Goal: Transaction & Acquisition: Purchase product/service

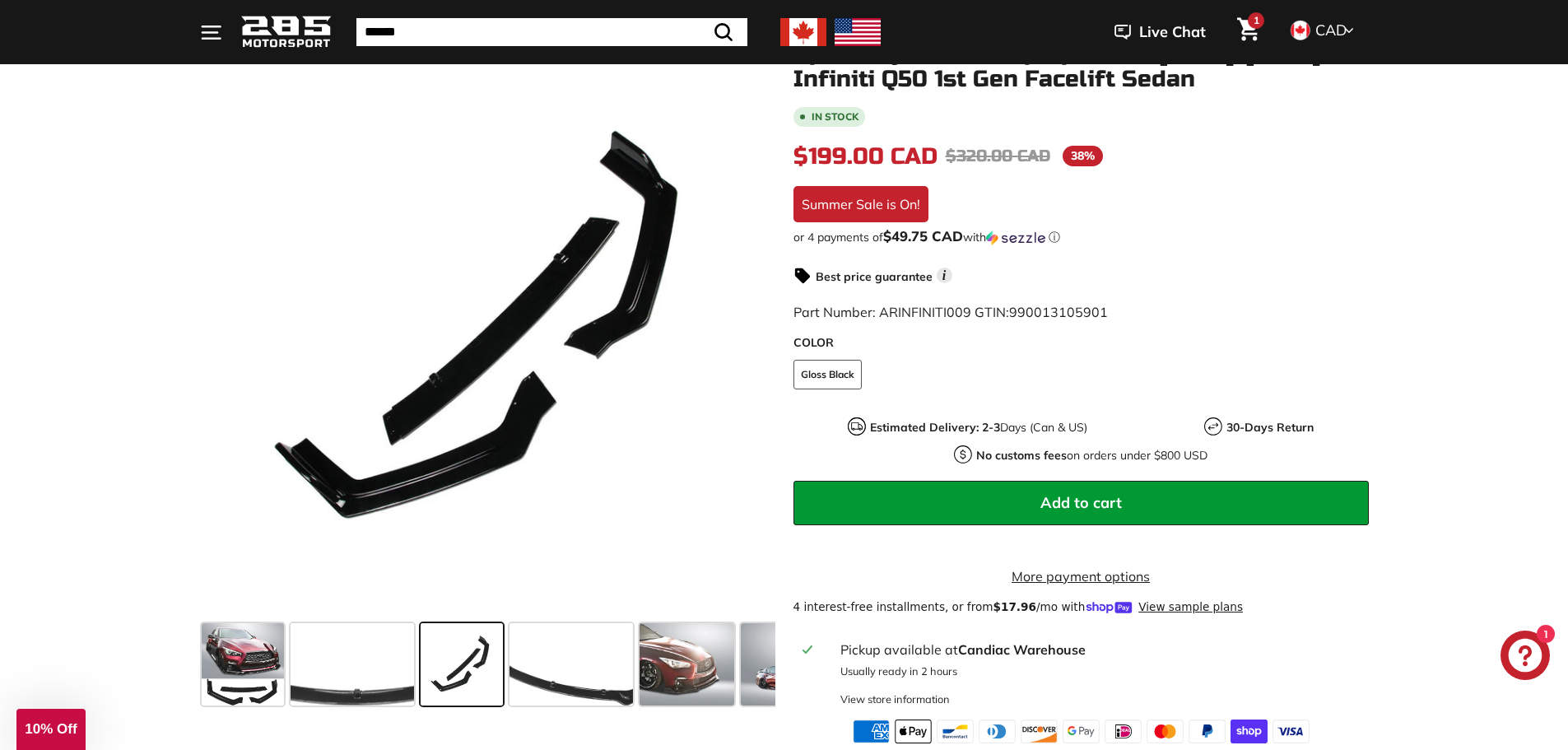
scroll to position [247, 0]
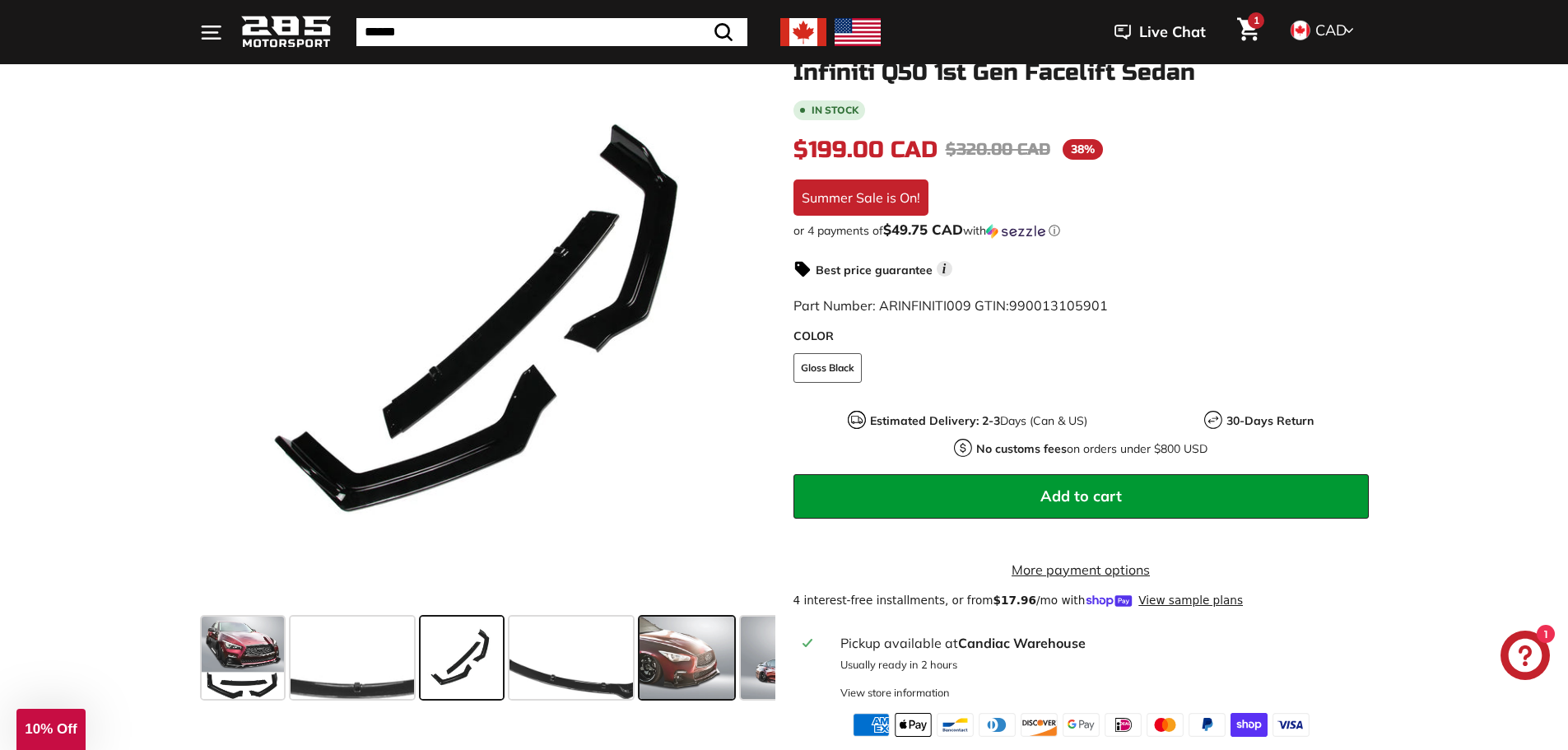
click at [677, 618] on span at bounding box center [687, 658] width 94 height 82
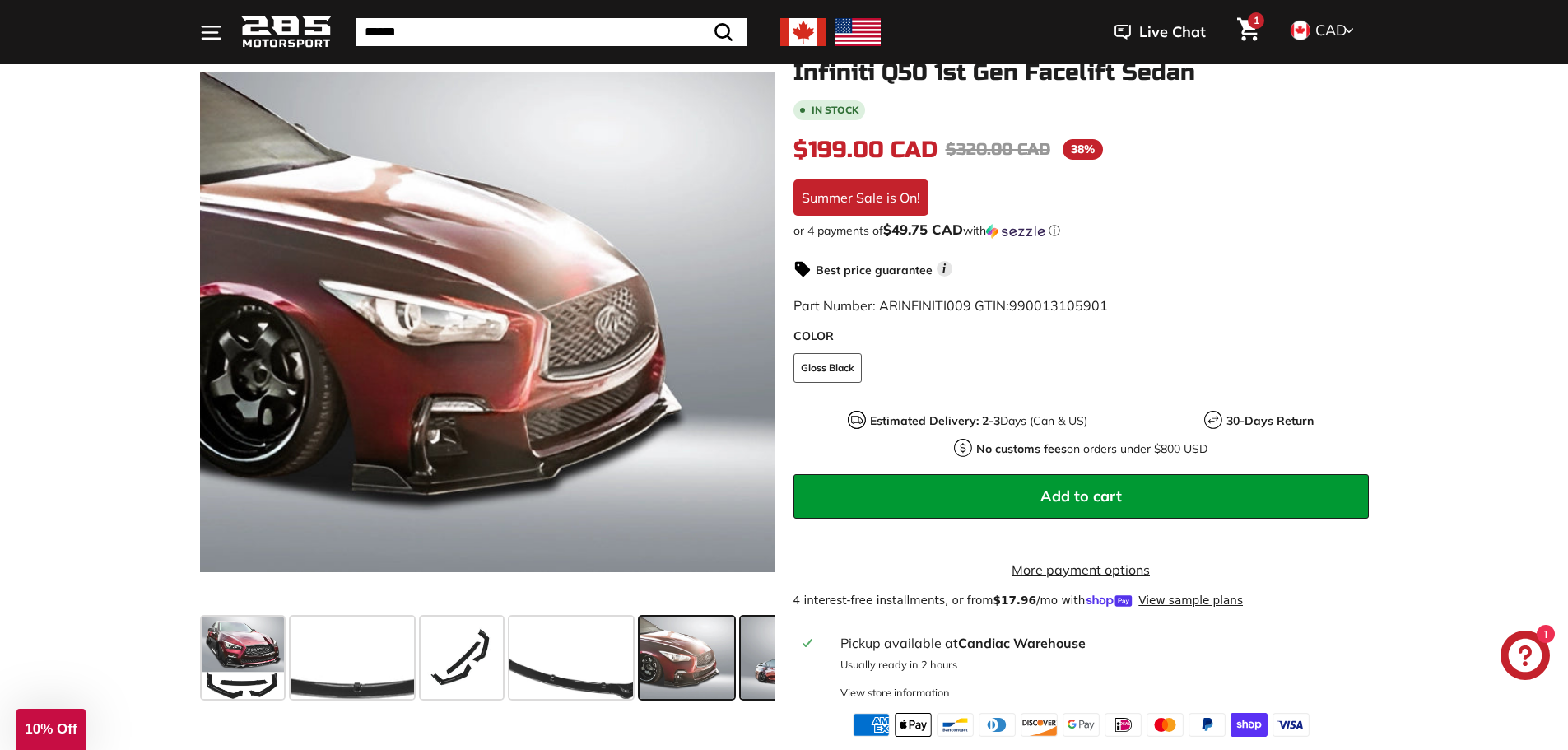
click at [757, 674] on span at bounding box center [795, 658] width 109 height 82
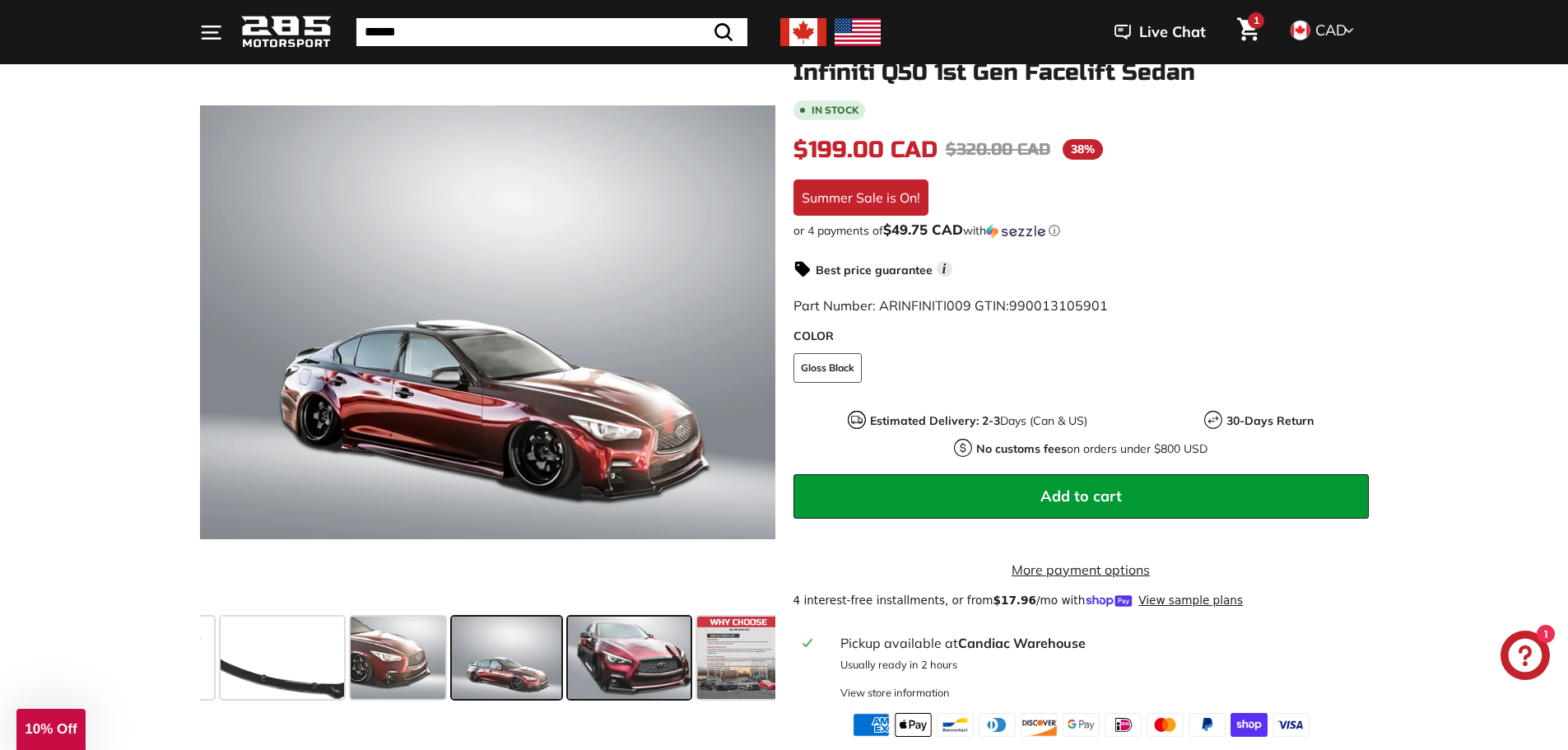
scroll to position [0, 298]
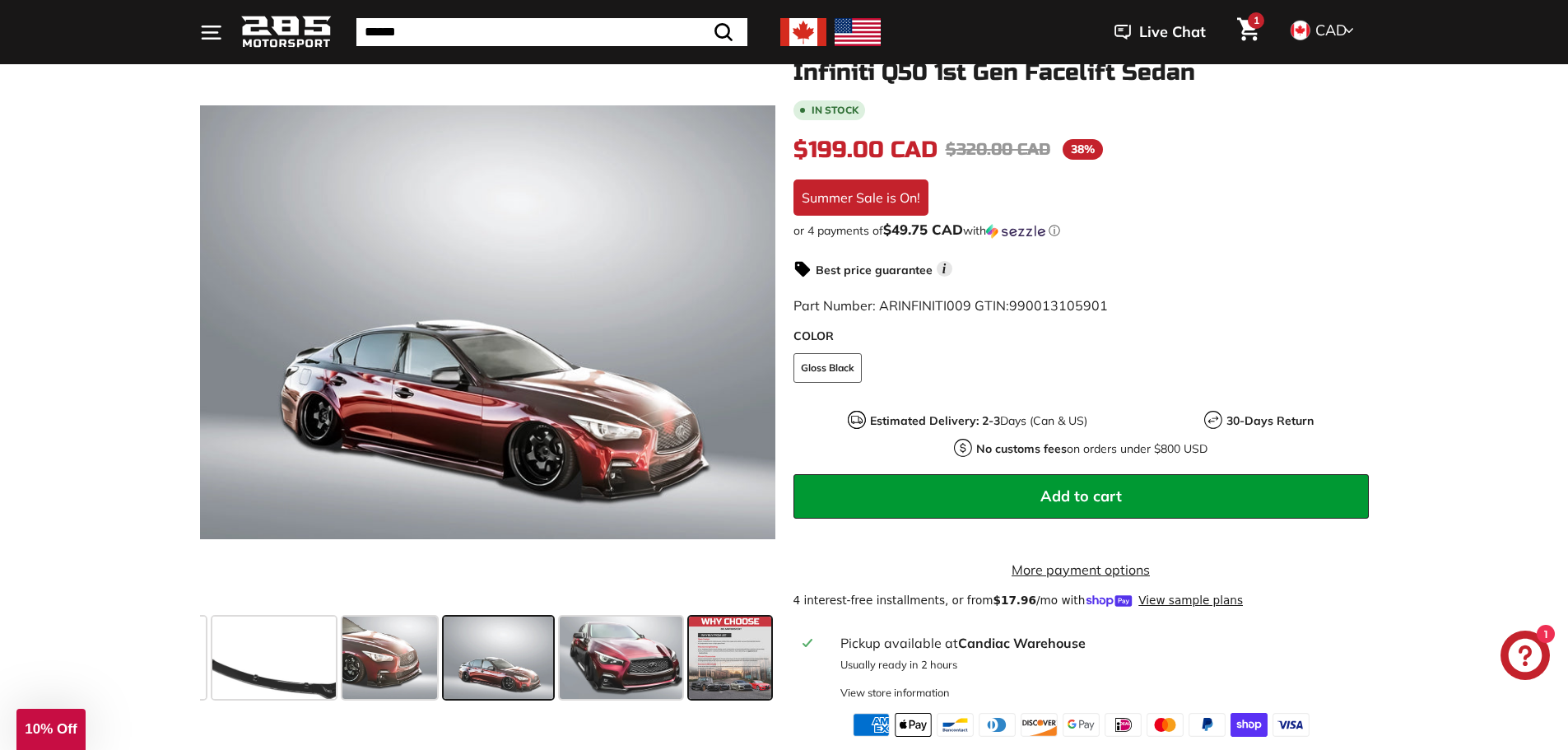
click at [700, 668] on span at bounding box center [730, 658] width 82 height 82
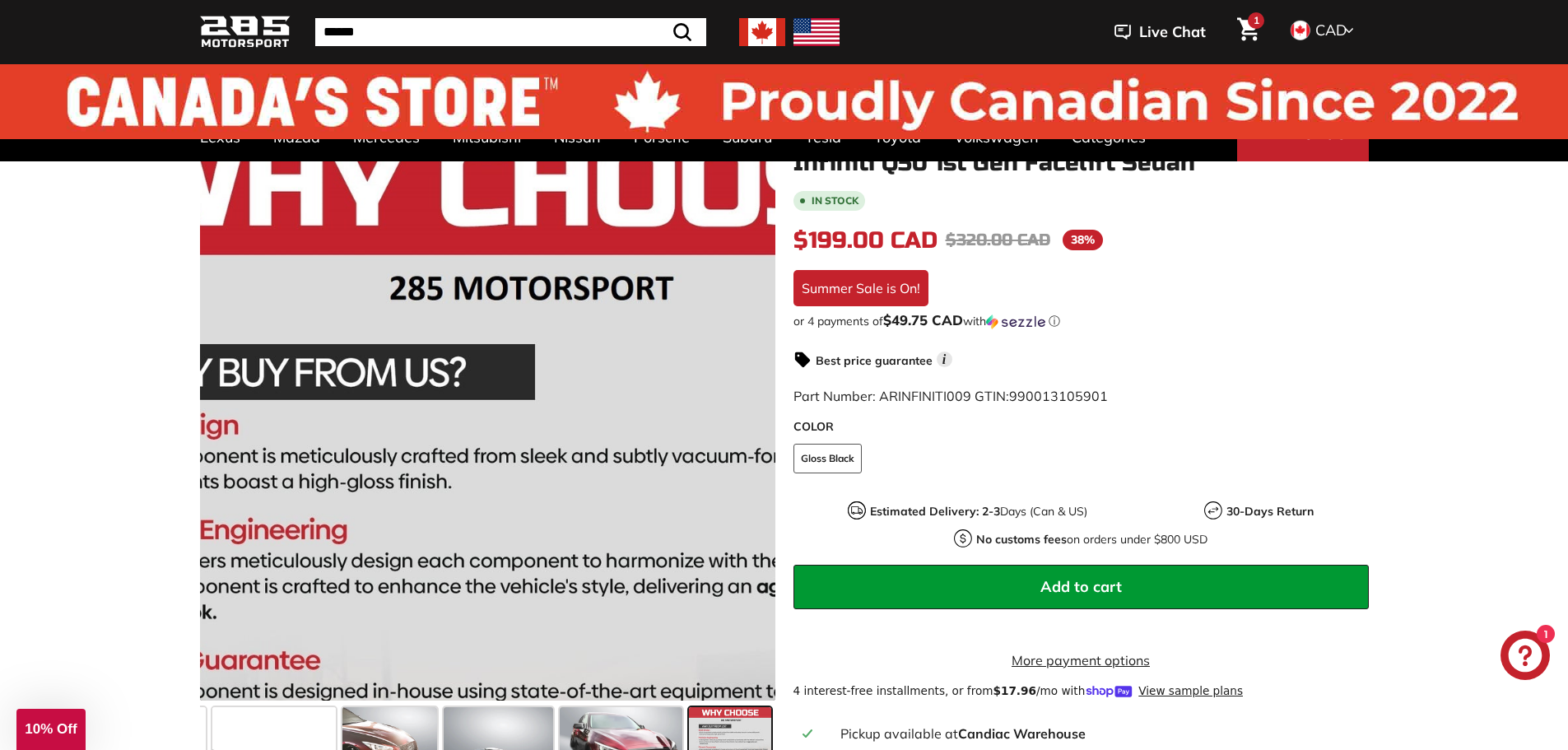
scroll to position [0, 0]
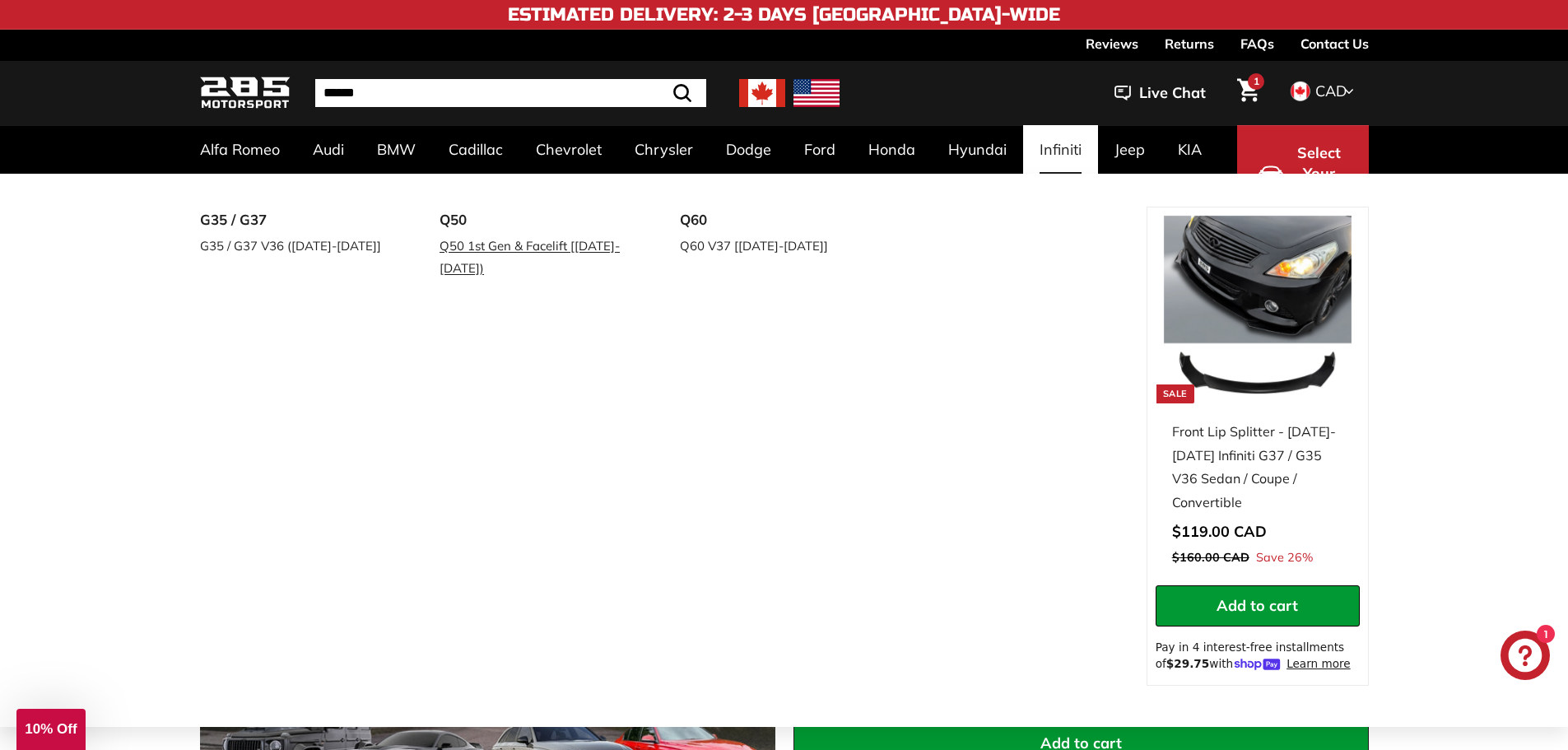
click at [479, 257] on link "Q50 1st Gen & Facelift [[DATE]-[DATE])" at bounding box center [537, 257] width 195 height 46
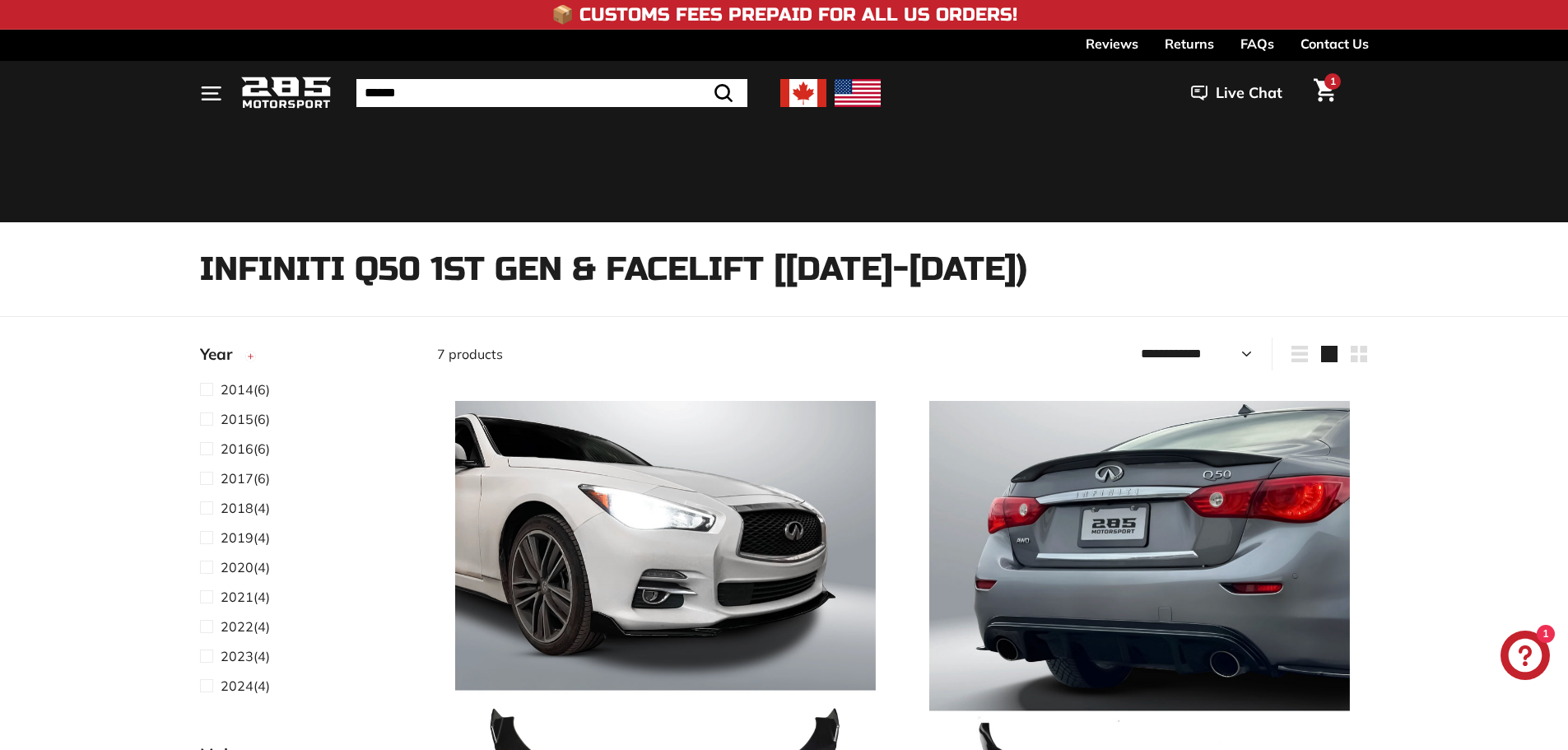
select select "**********"
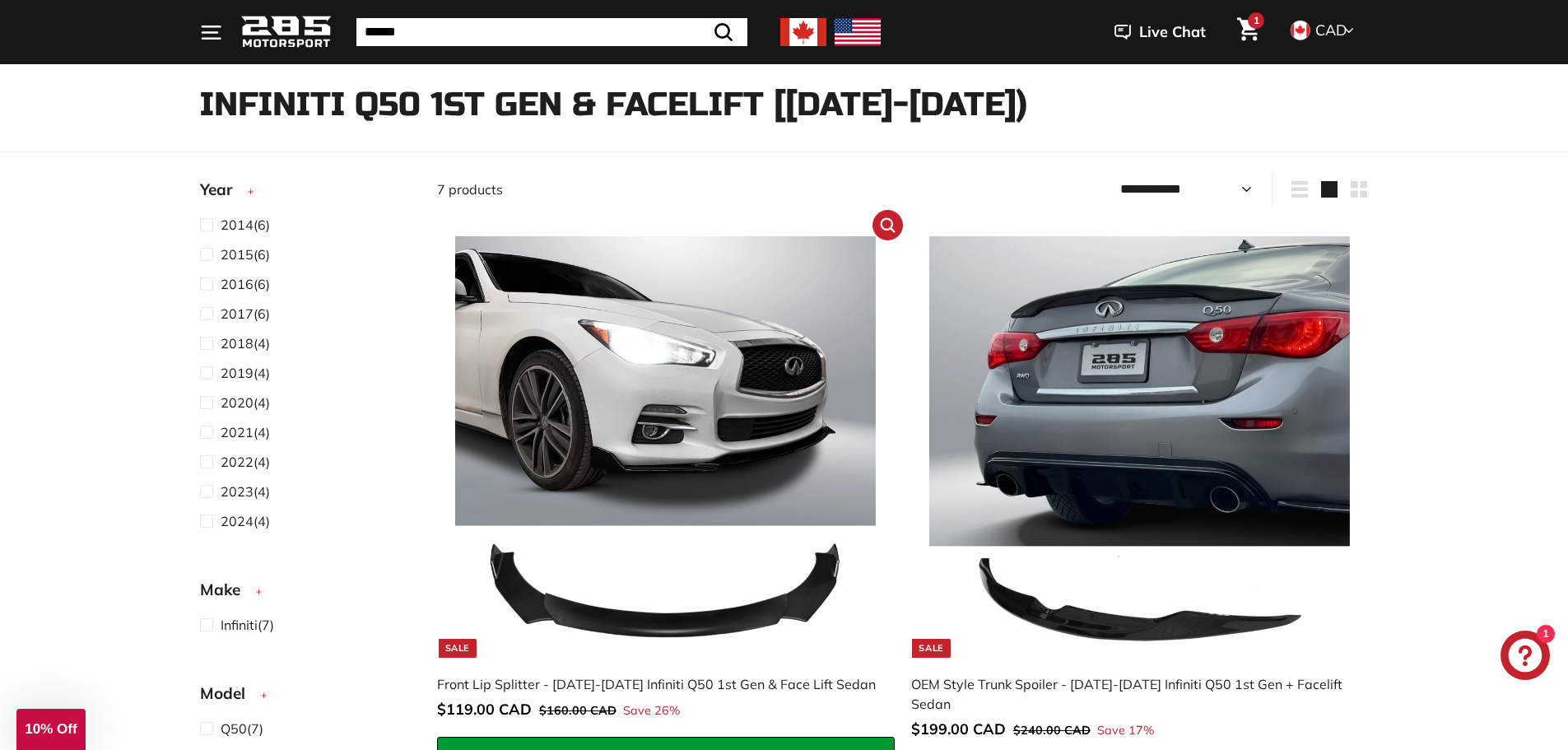
scroll to position [329, 0]
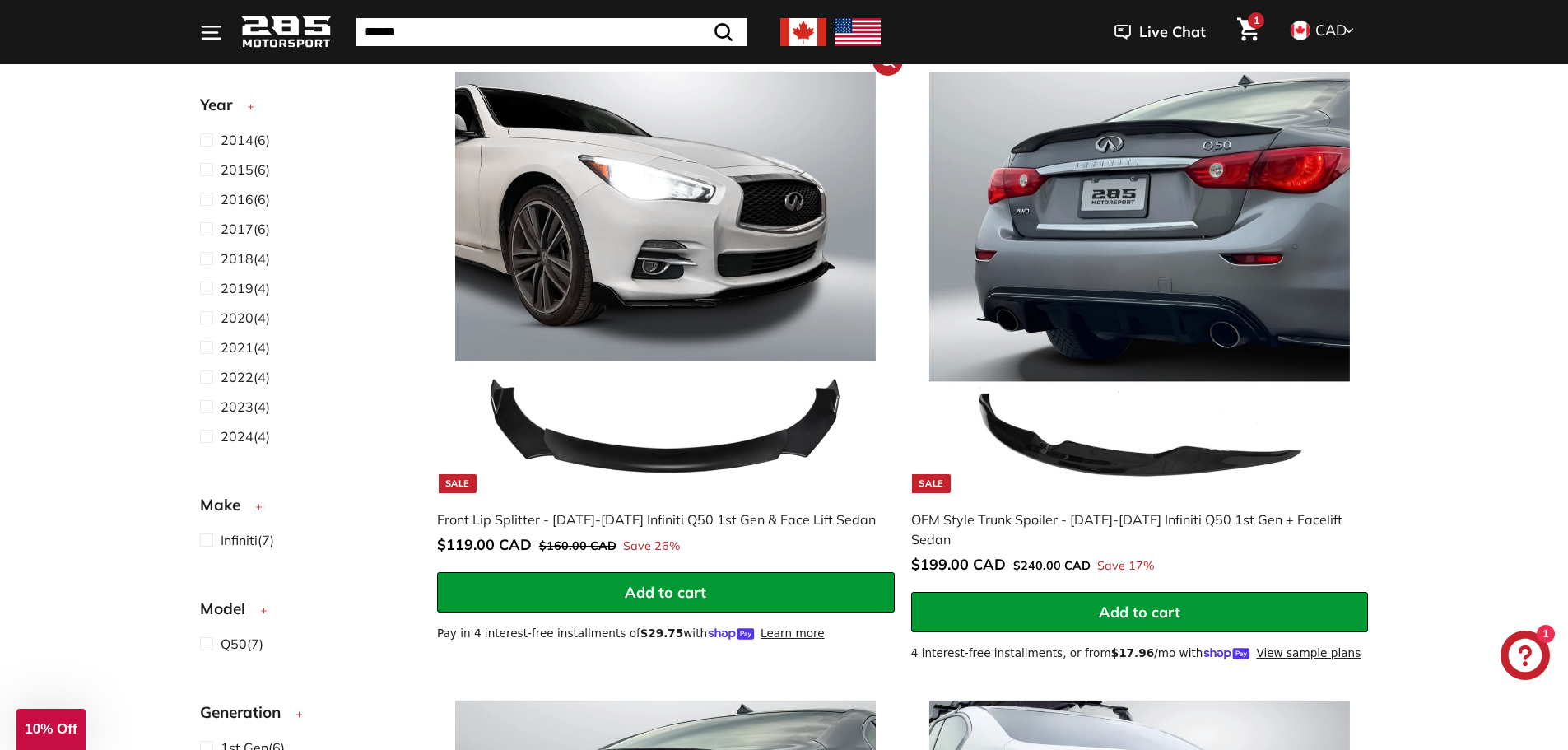
click at [670, 456] on img at bounding box center [666, 282] width 421 height 421
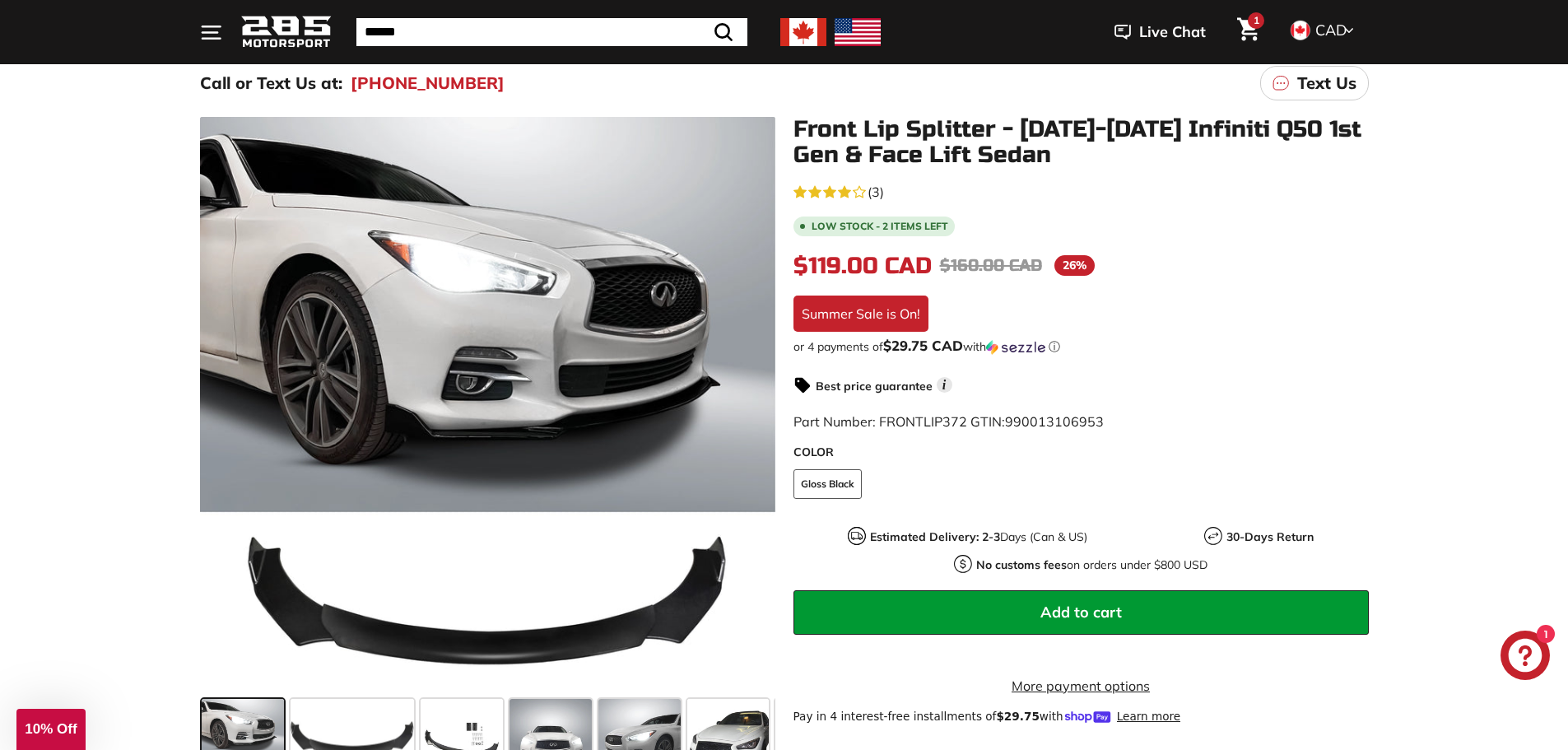
click at [874, 189] on span "(3)" at bounding box center [875, 192] width 17 height 20
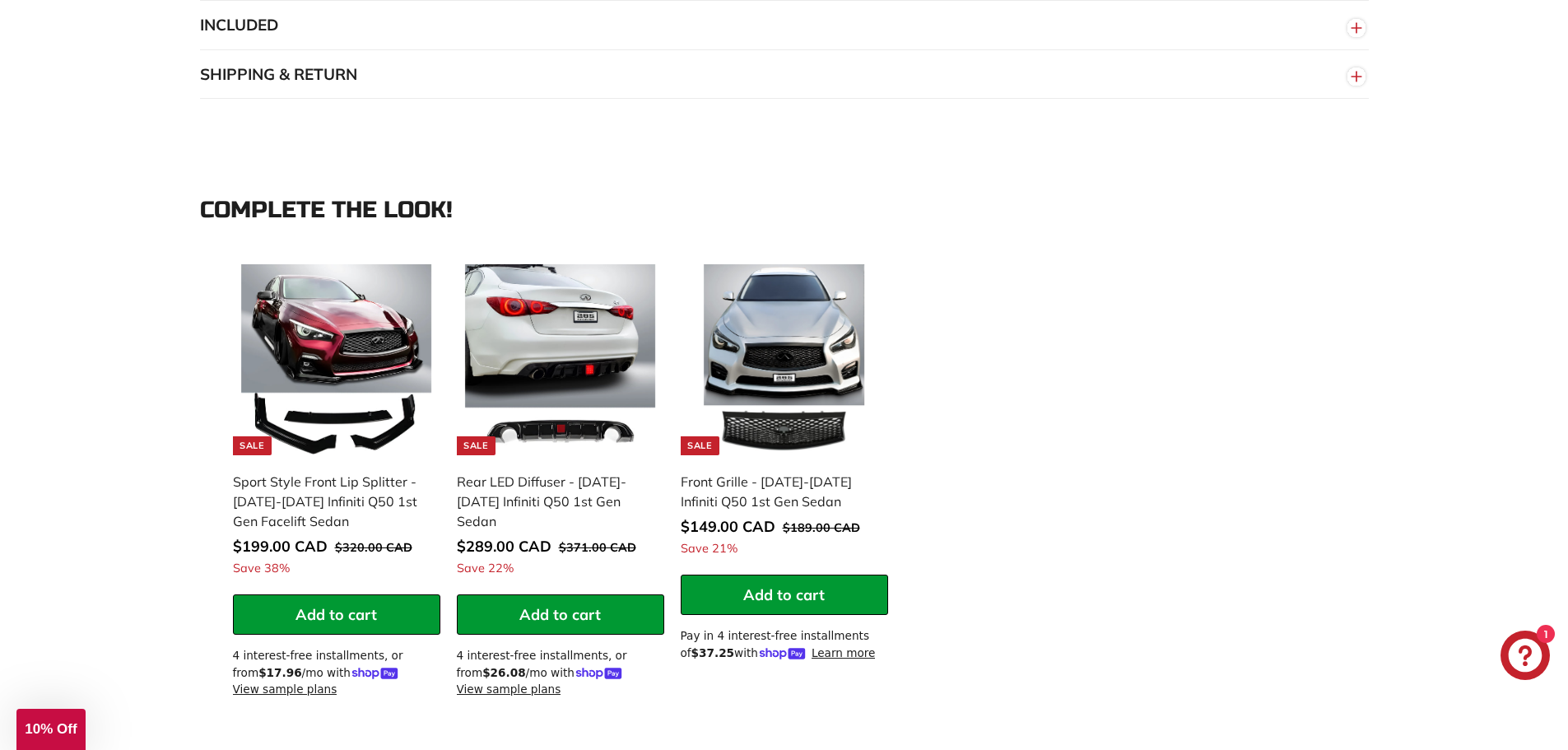
scroll to position [1476, 0]
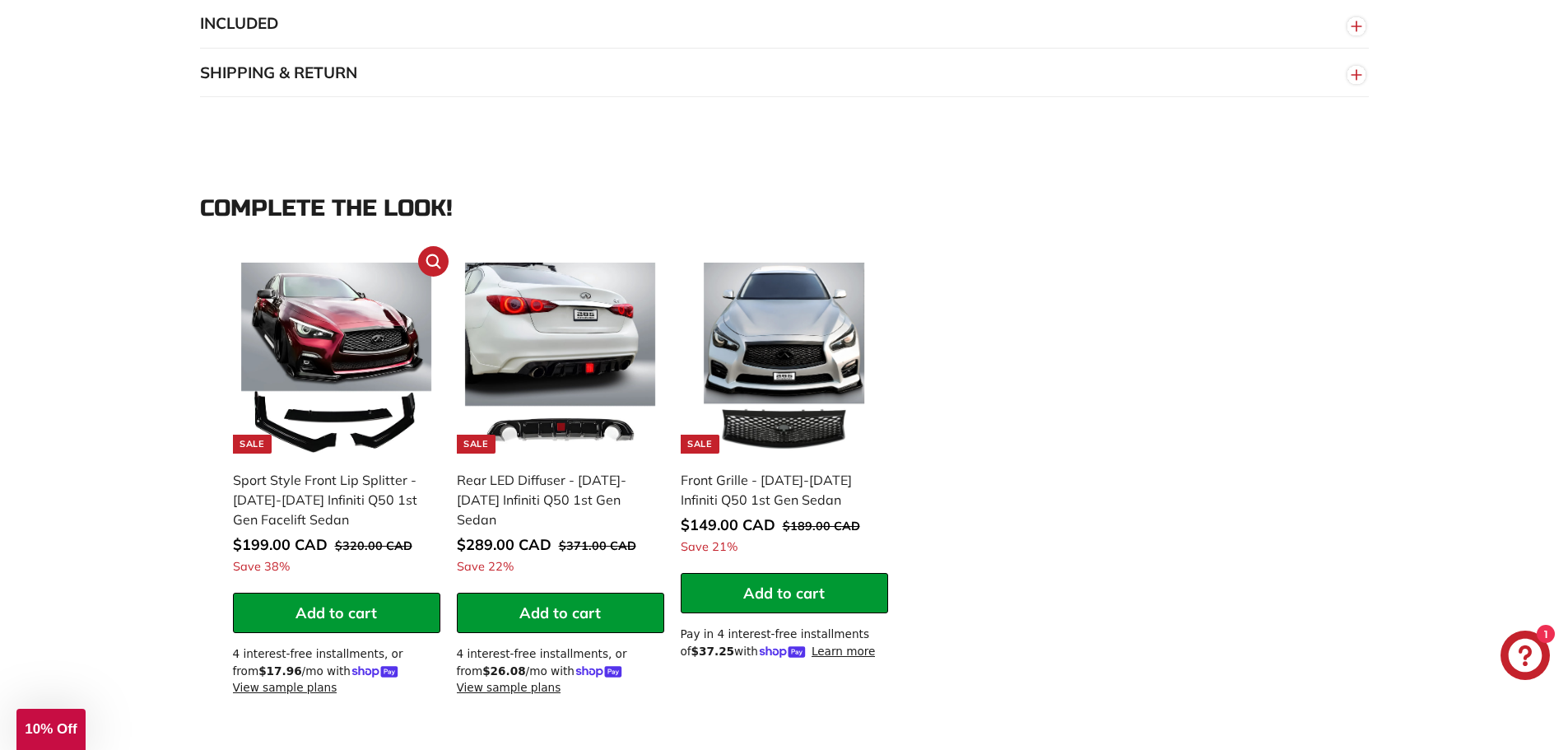
click at [319, 516] on div "Sport Style Front Lip Splitter - 2018-2024 Infiniti Q50 1st Gen Facelift Sedan" at bounding box center [328, 500] width 191 height 59
click at [789, 503] on div "Front Grille - 2014-2017 Infiniti Q50 1st Gen Sedan" at bounding box center [776, 490] width 191 height 39
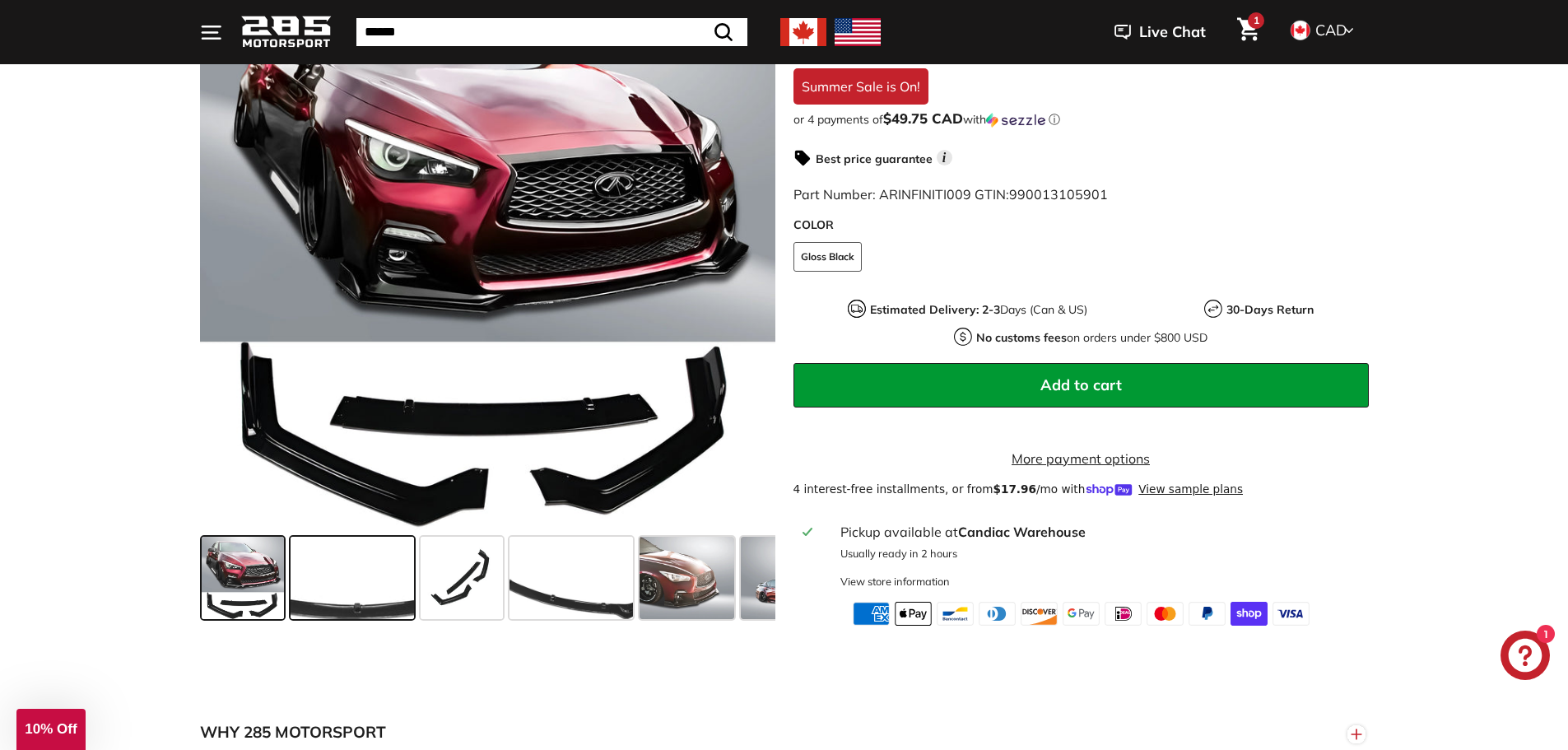
scroll to position [329, 0]
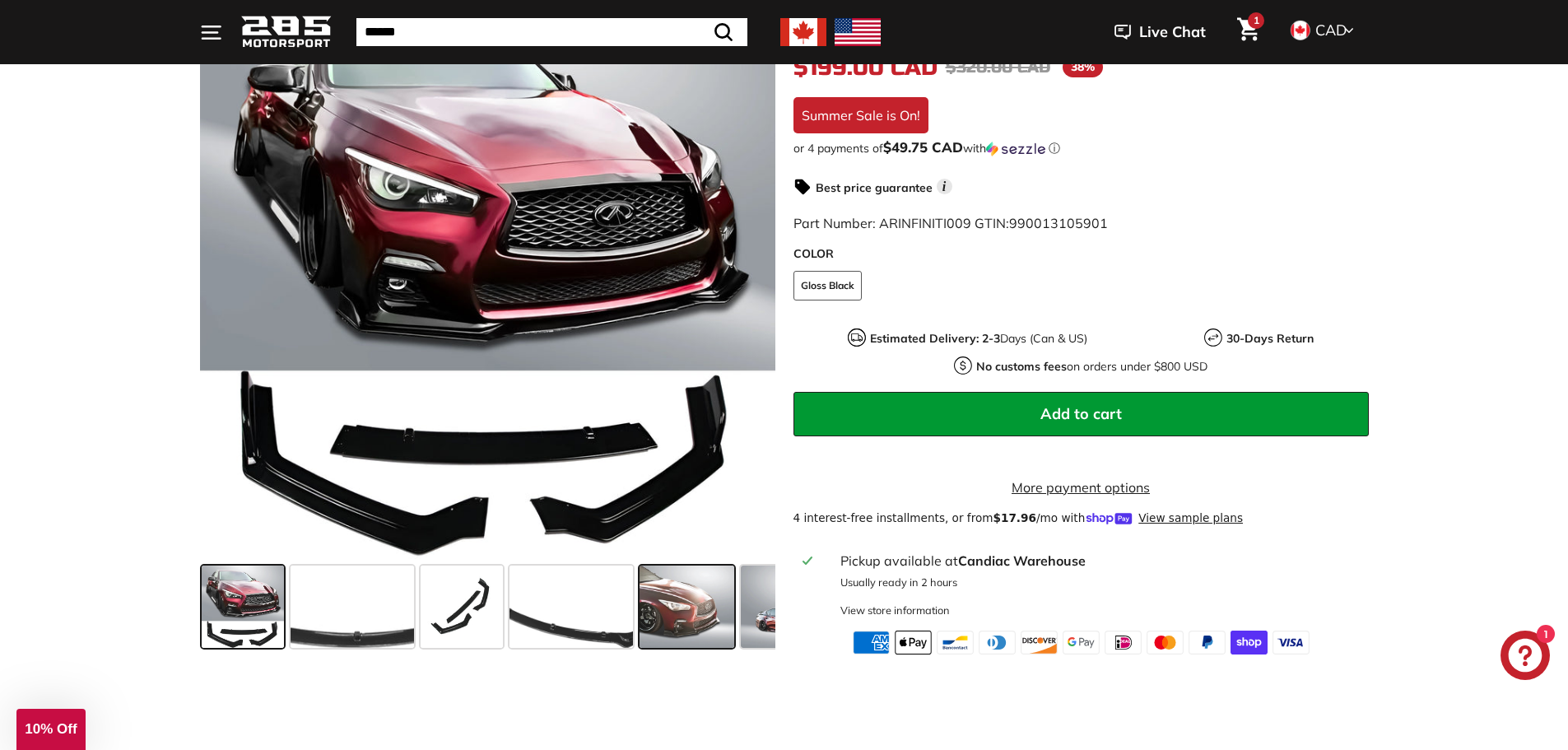
click at [705, 615] on span at bounding box center [687, 607] width 94 height 82
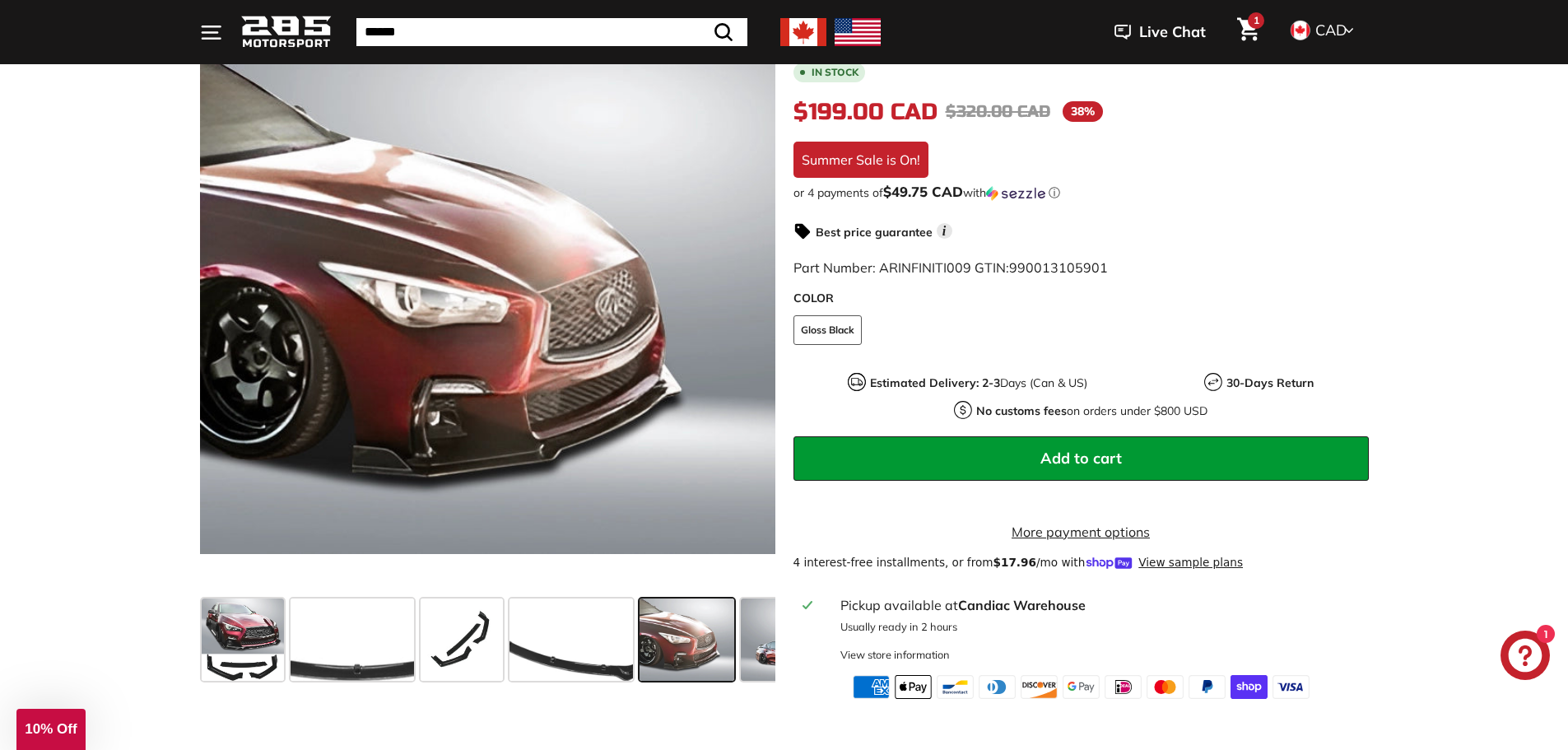
scroll to position [247, 0]
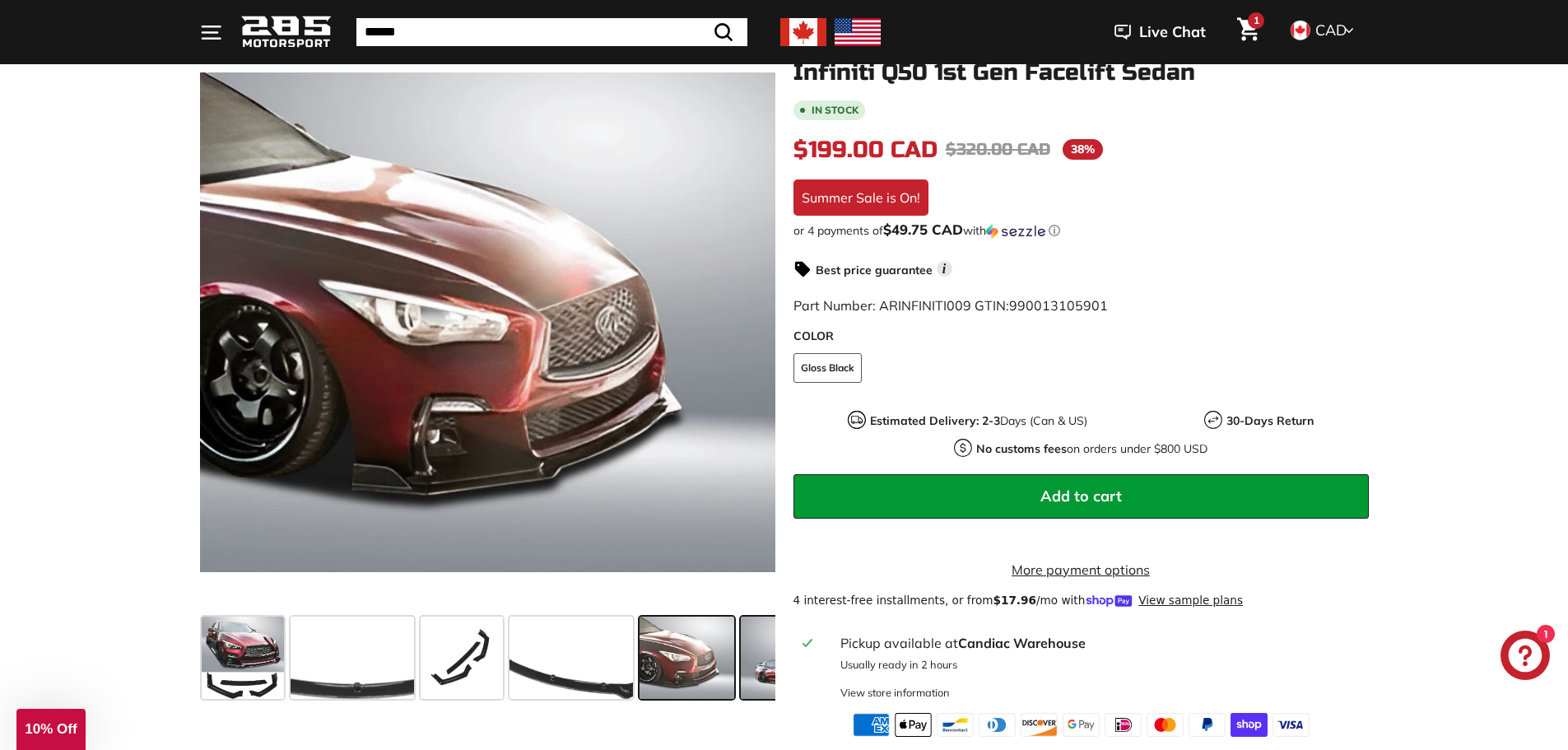
click at [751, 648] on span at bounding box center [795, 658] width 109 height 82
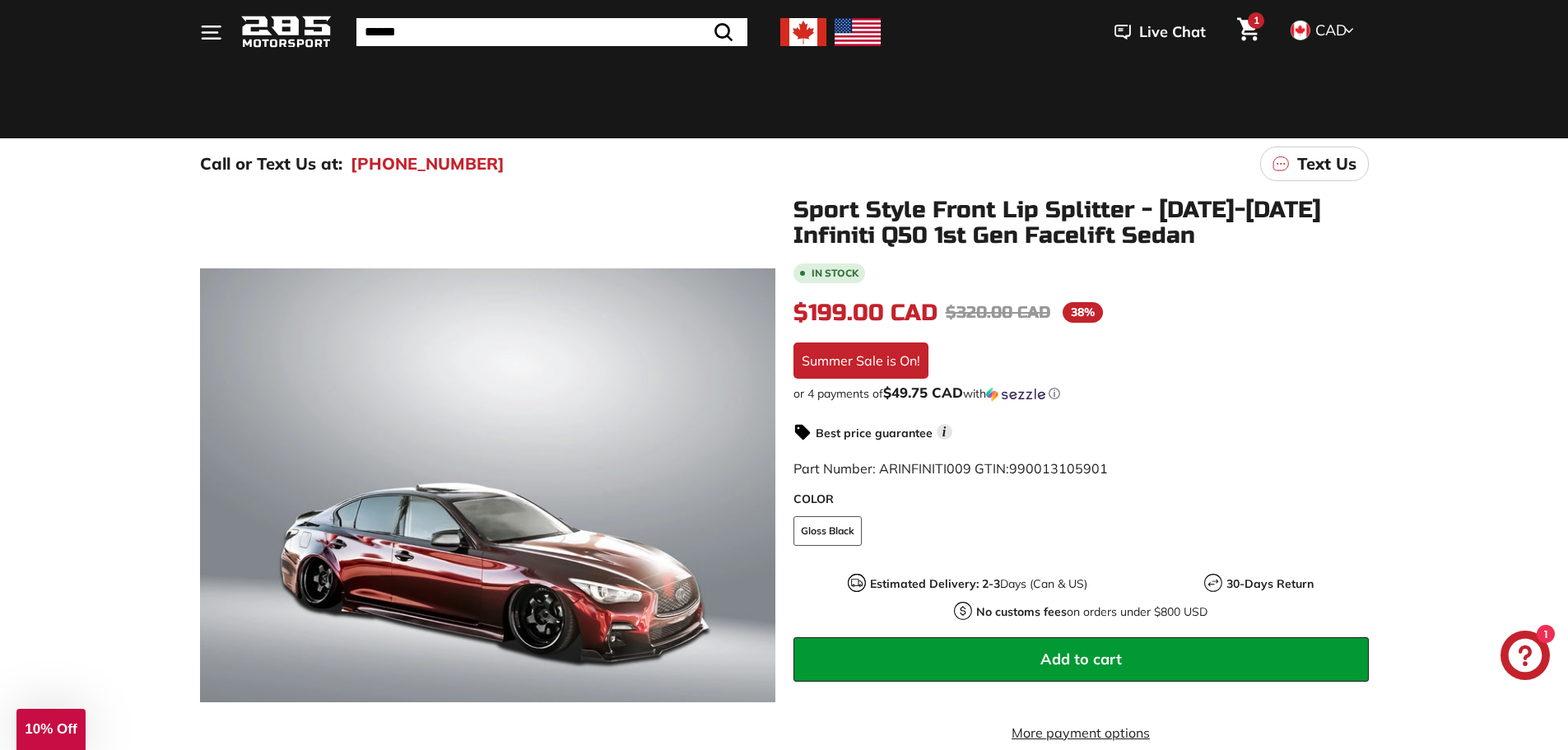
scroll to position [82, 0]
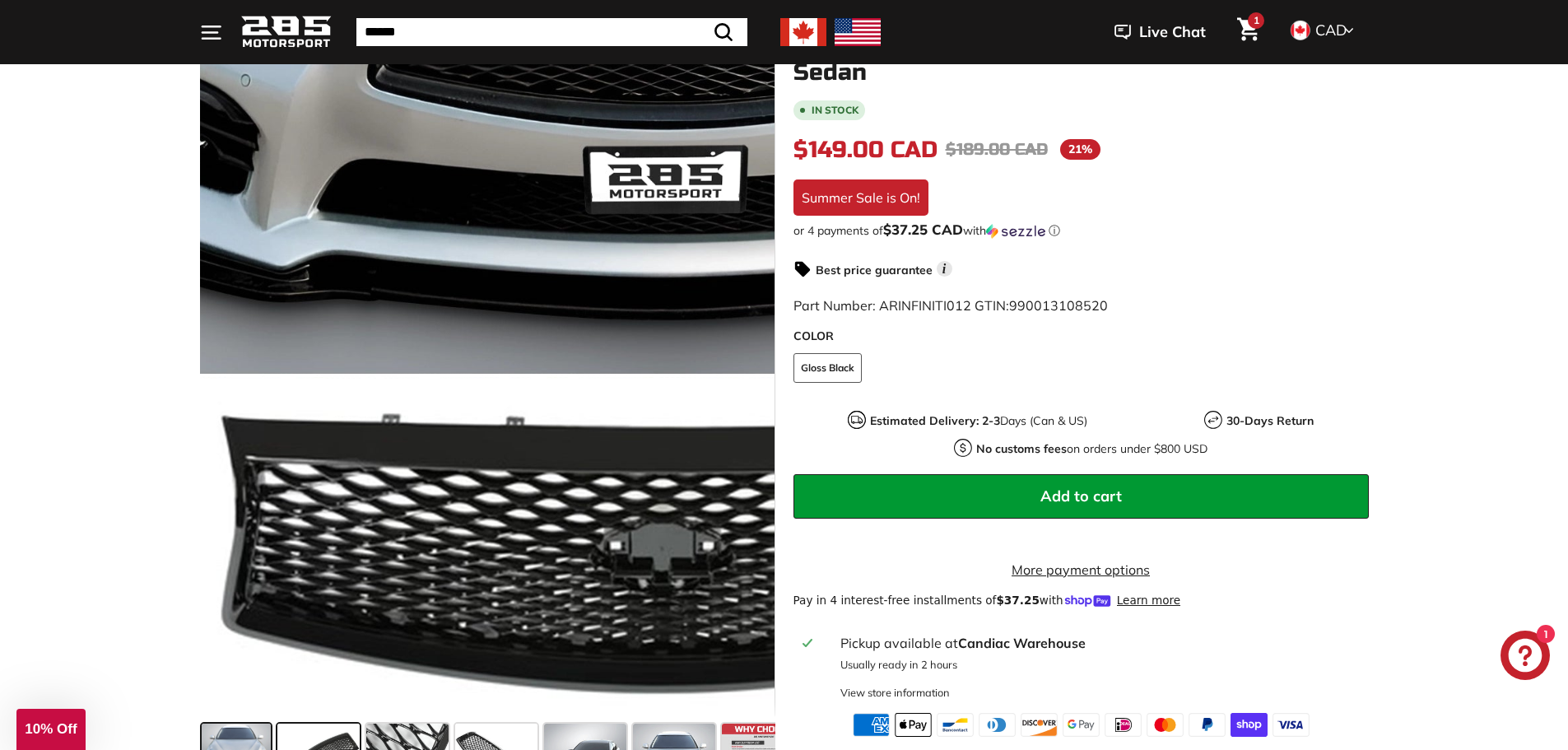
scroll to position [412, 0]
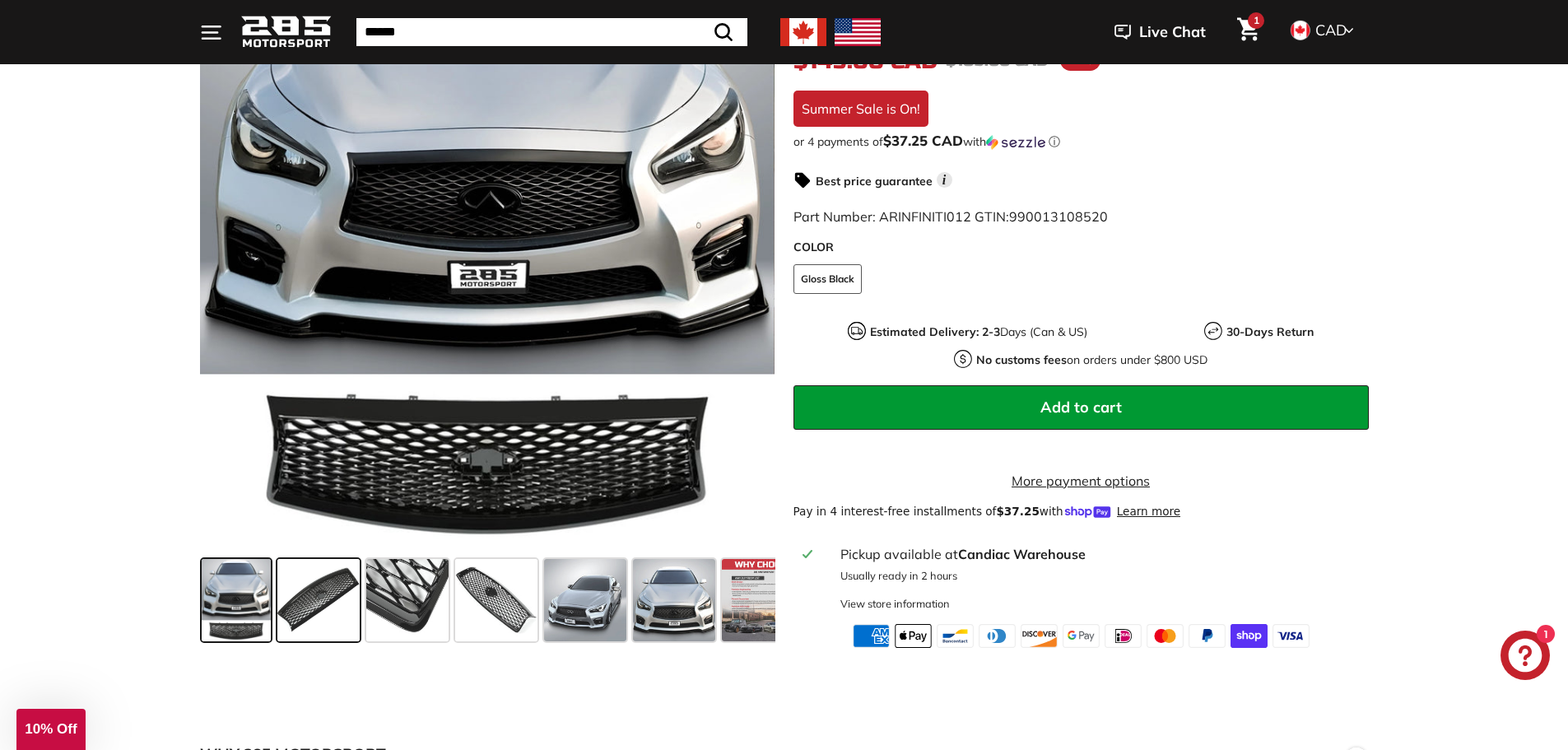
click at [318, 612] on span at bounding box center [318, 601] width 82 height 82
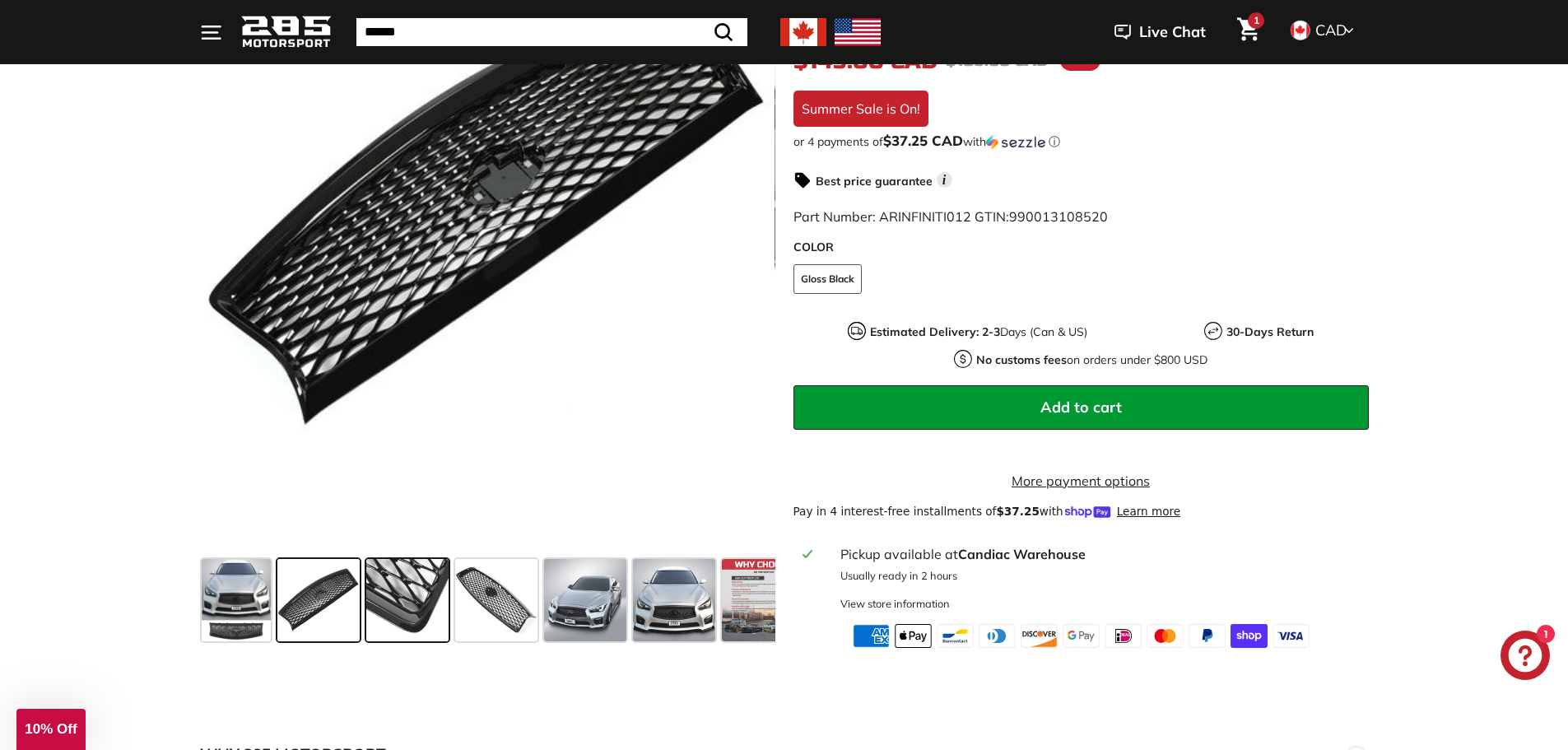
click at [376, 602] on span at bounding box center [407, 601] width 82 height 82
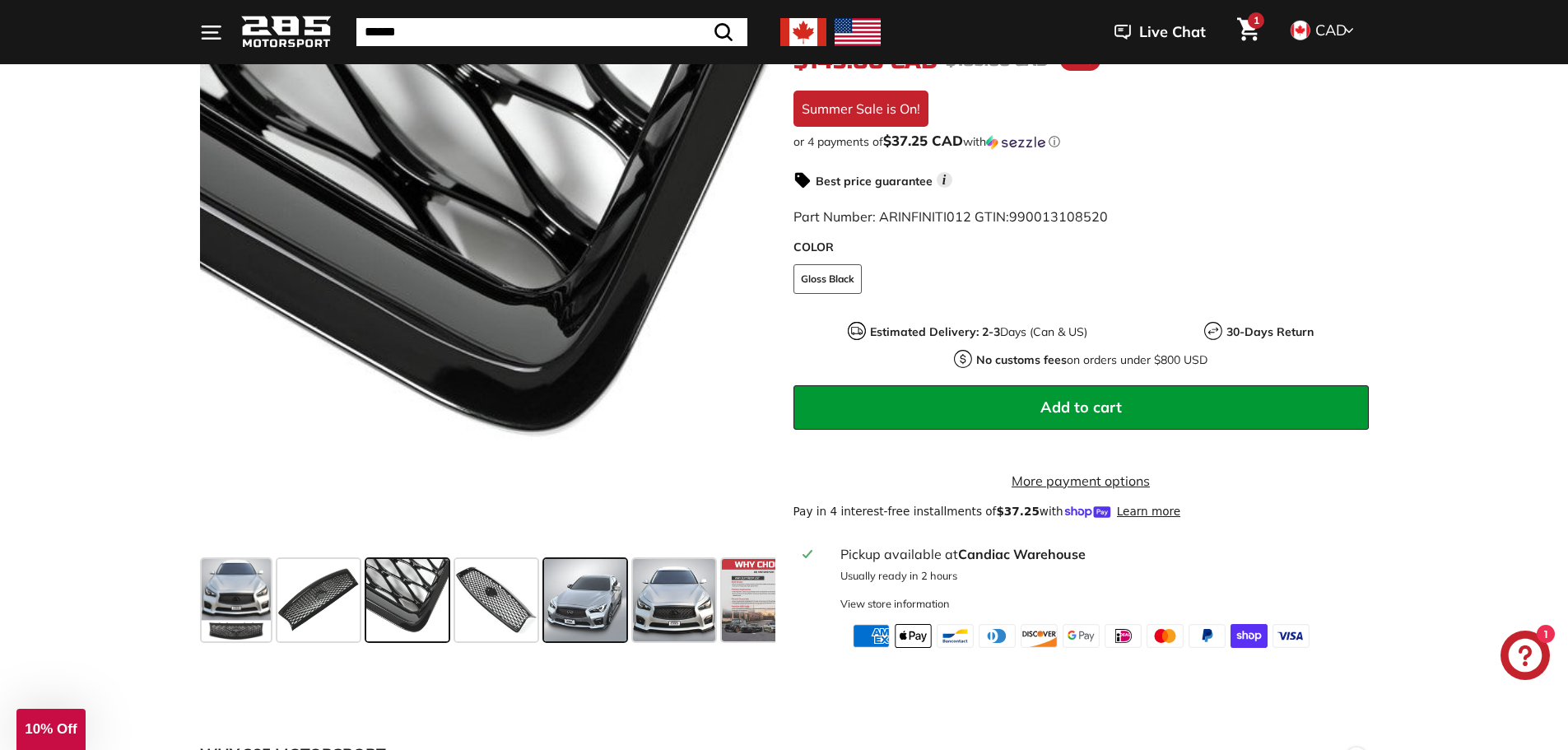
click at [599, 596] on span at bounding box center [585, 601] width 82 height 82
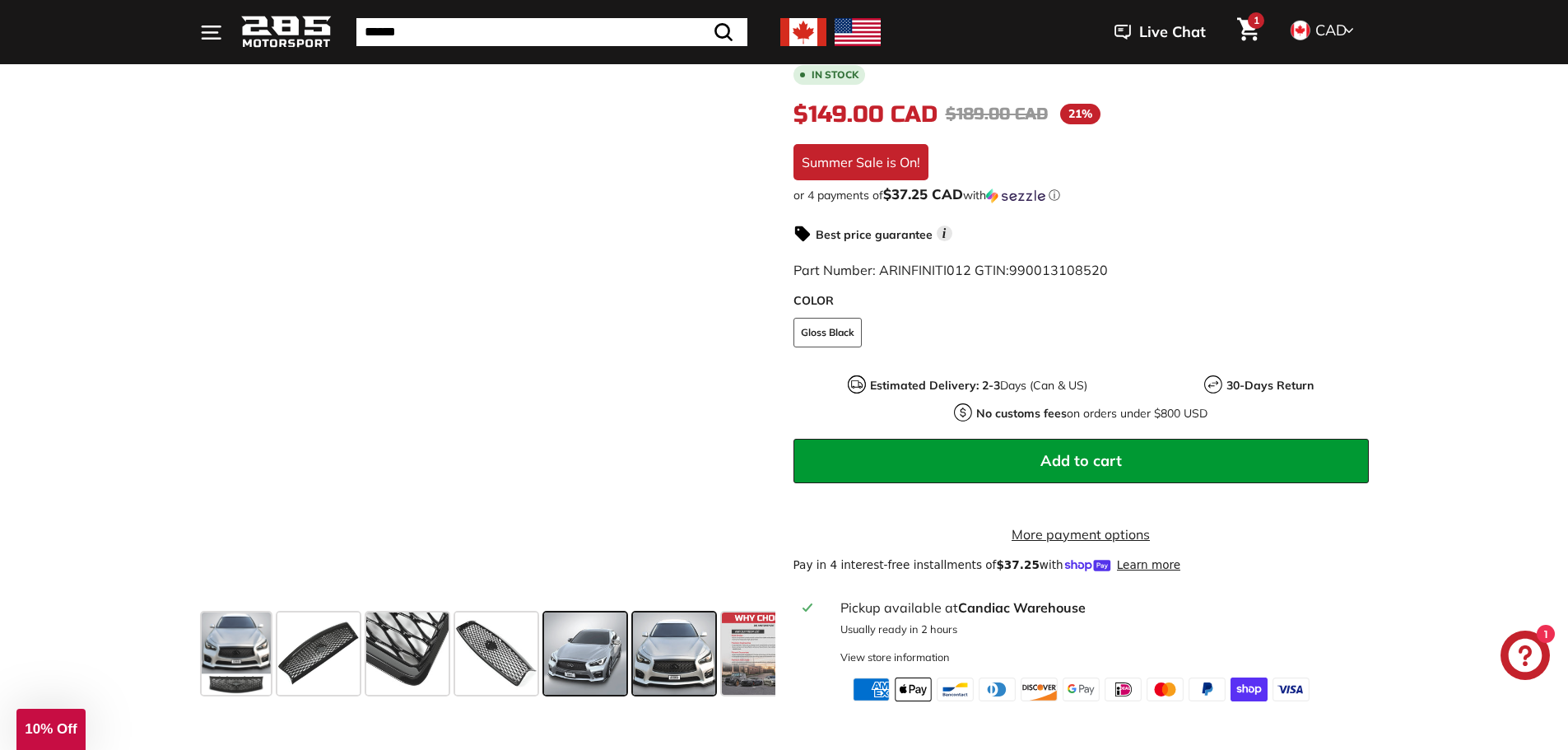
scroll to position [329, 0]
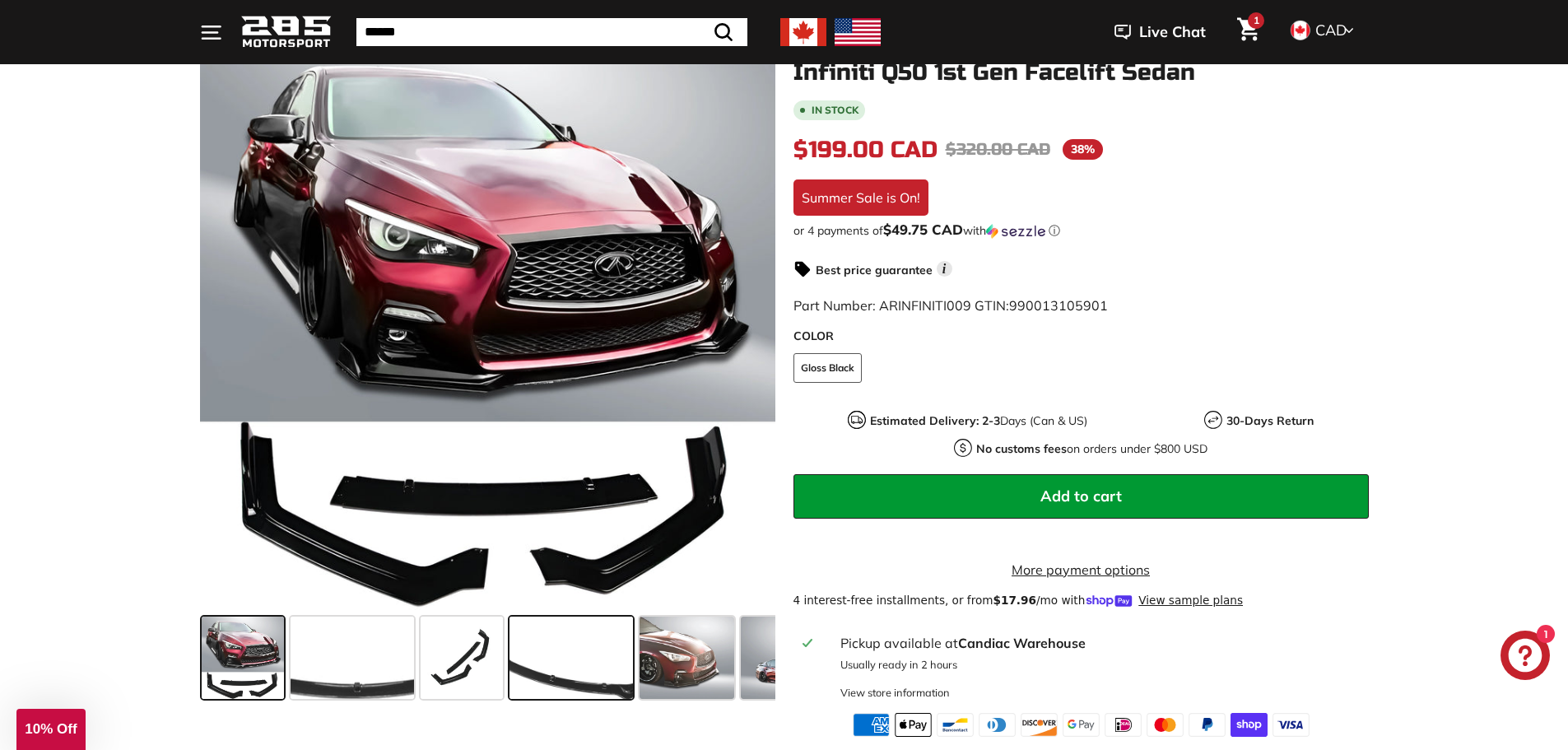
click at [578, 679] on span at bounding box center [572, 658] width 124 height 82
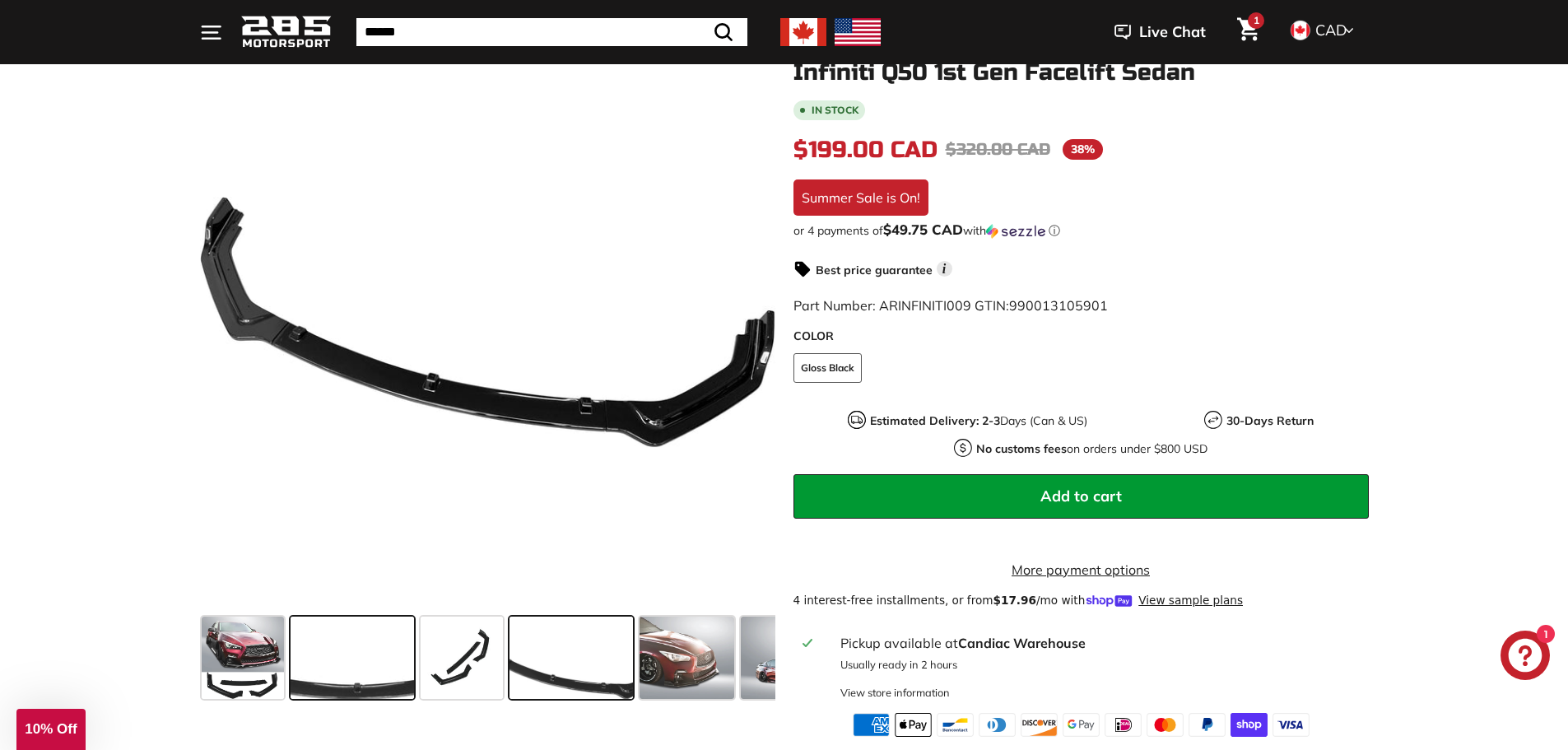
click at [331, 660] on span at bounding box center [353, 658] width 124 height 82
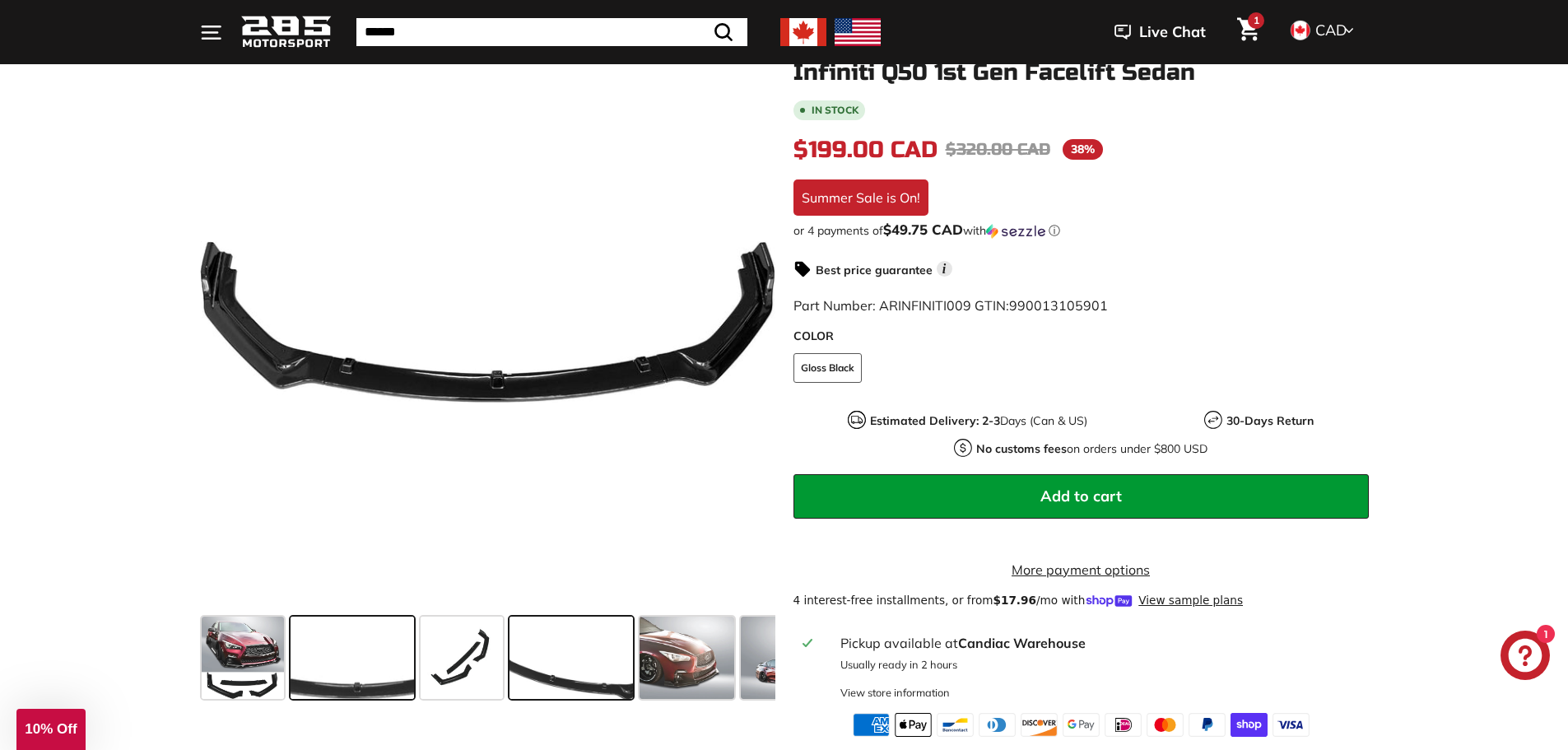
click at [574, 674] on span at bounding box center [572, 658] width 124 height 82
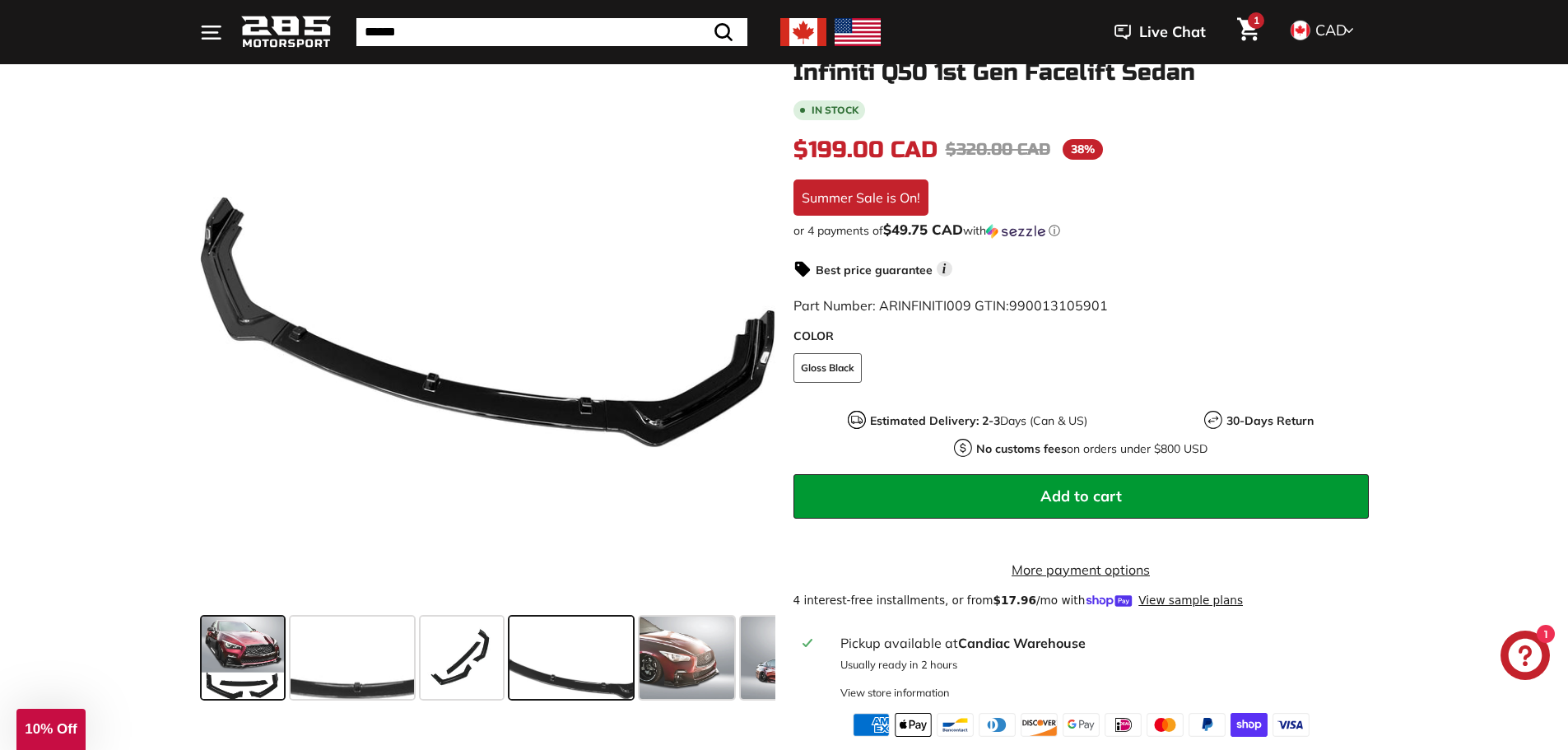
click at [229, 678] on span at bounding box center [243, 658] width 82 height 82
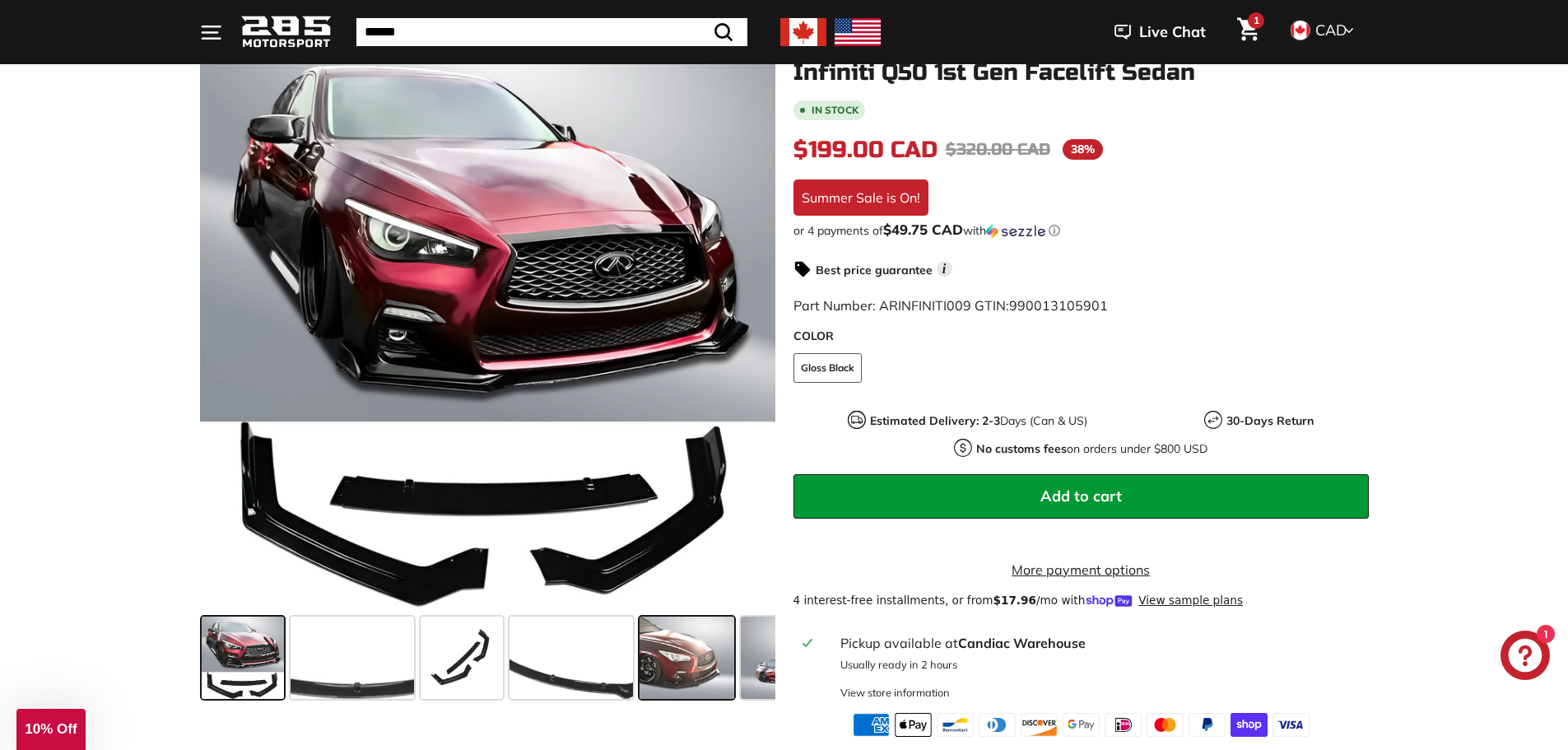
click at [661, 651] on span at bounding box center [687, 658] width 94 height 82
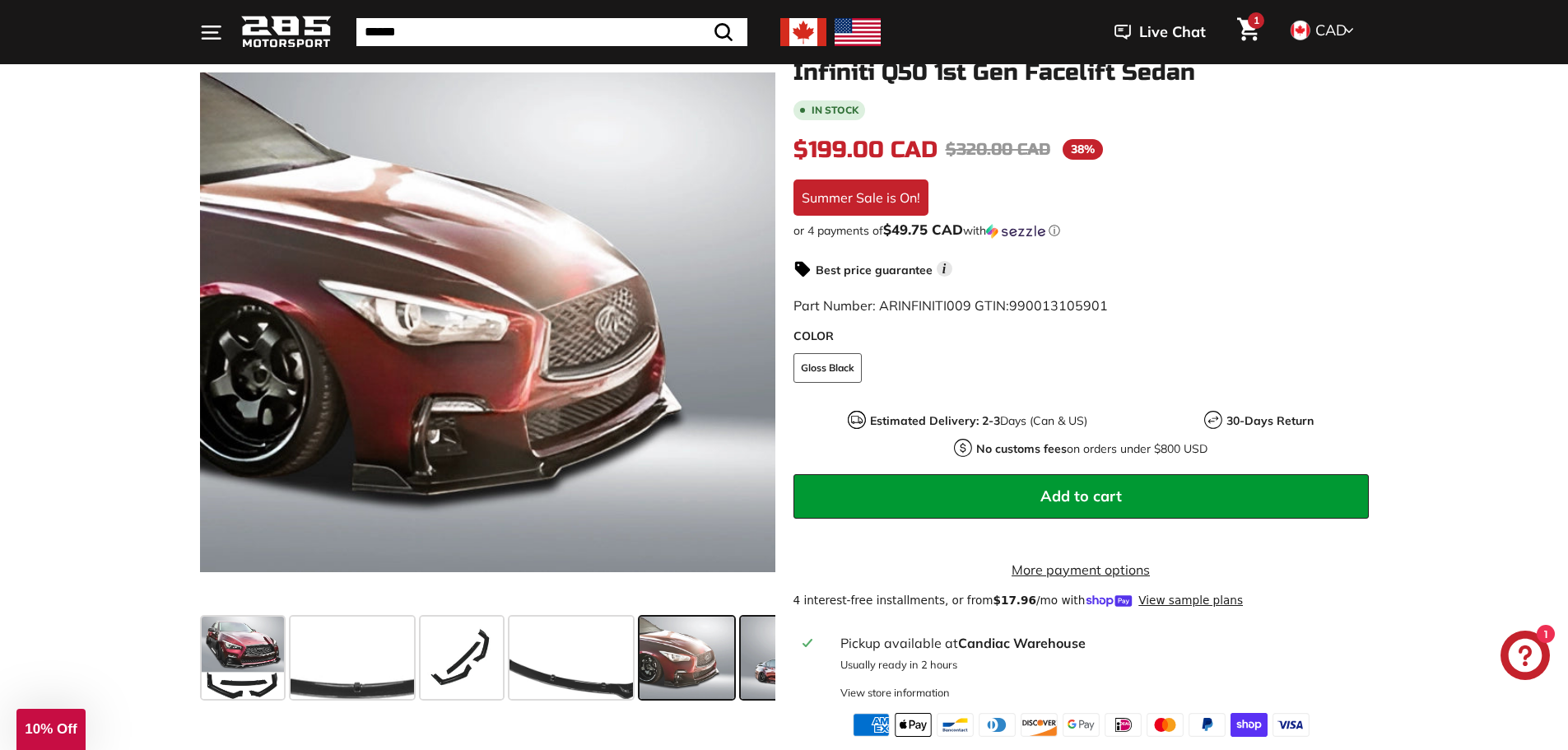
click at [763, 666] on span at bounding box center [795, 658] width 109 height 82
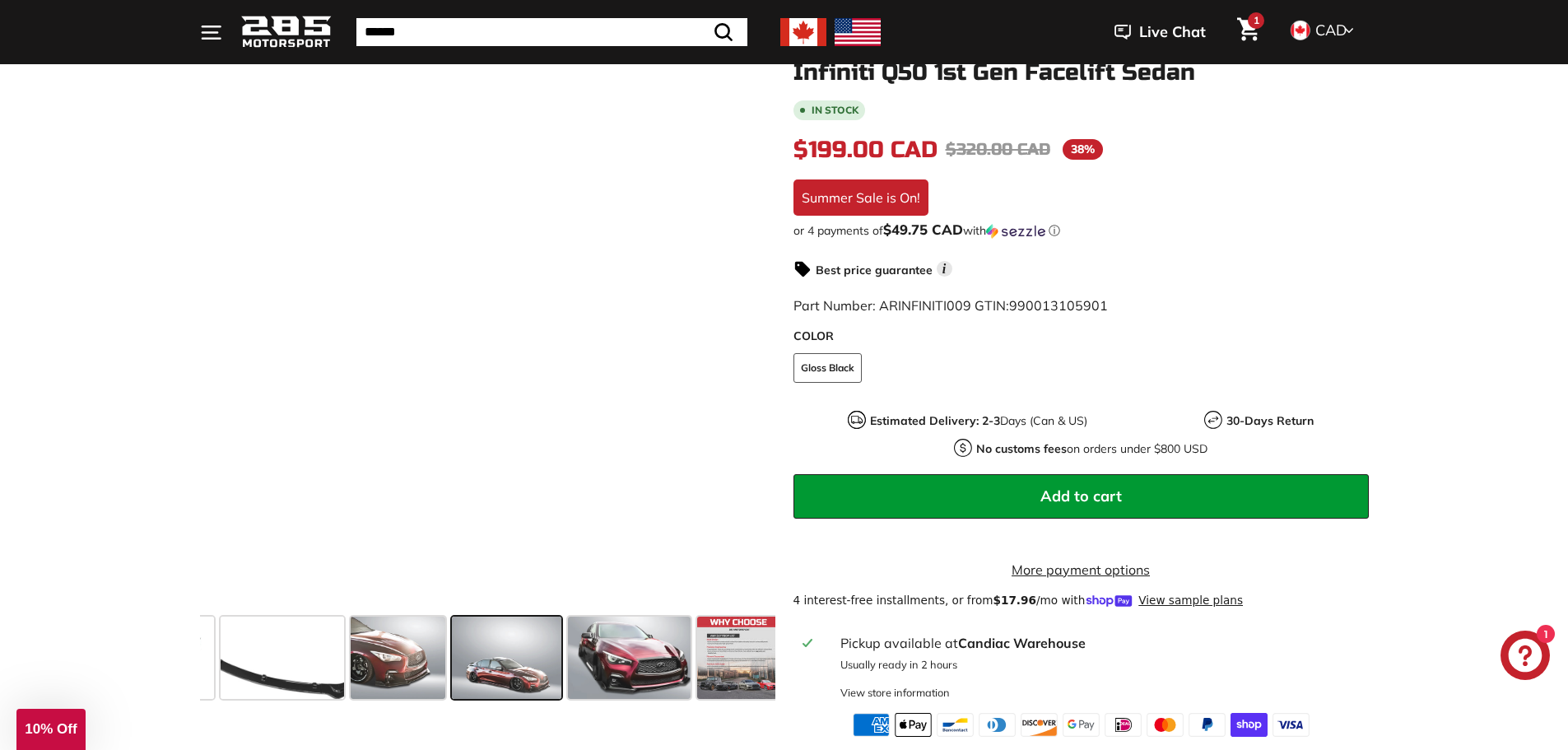
scroll to position [0, 298]
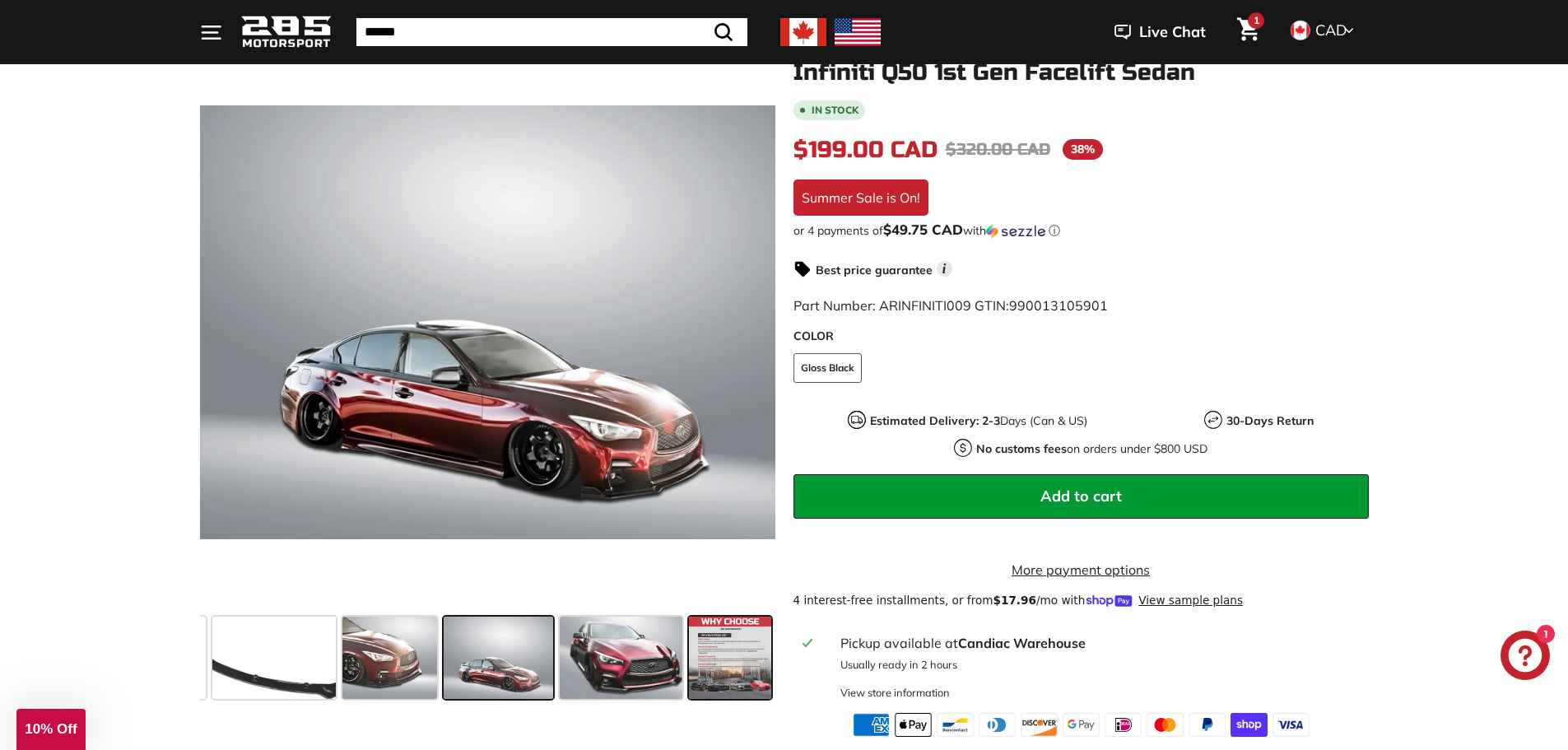
click at [747, 675] on span at bounding box center [730, 658] width 82 height 82
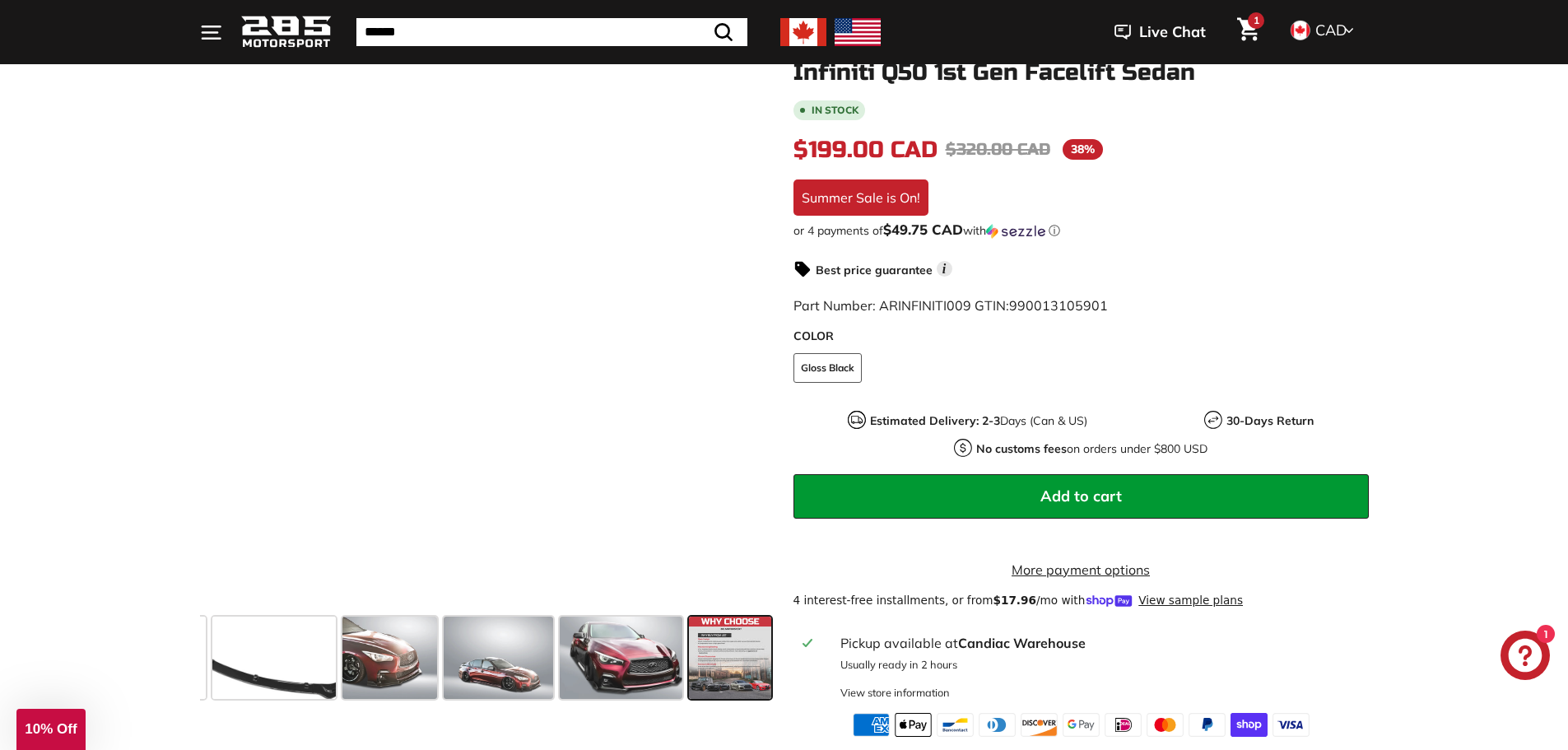
scroll to position [0, 297]
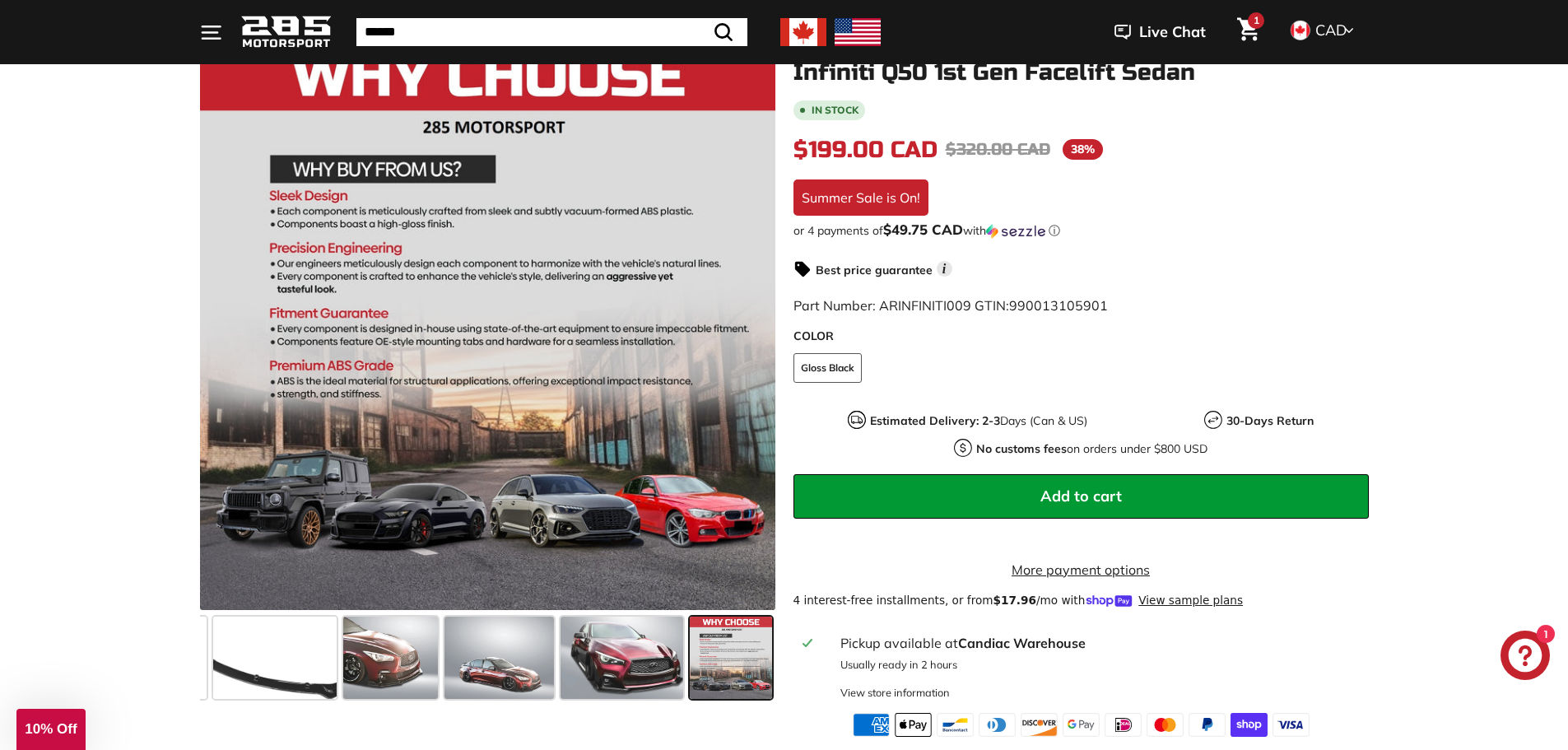
click at [997, 492] on button "Add to cart" at bounding box center [1080, 496] width 575 height 45
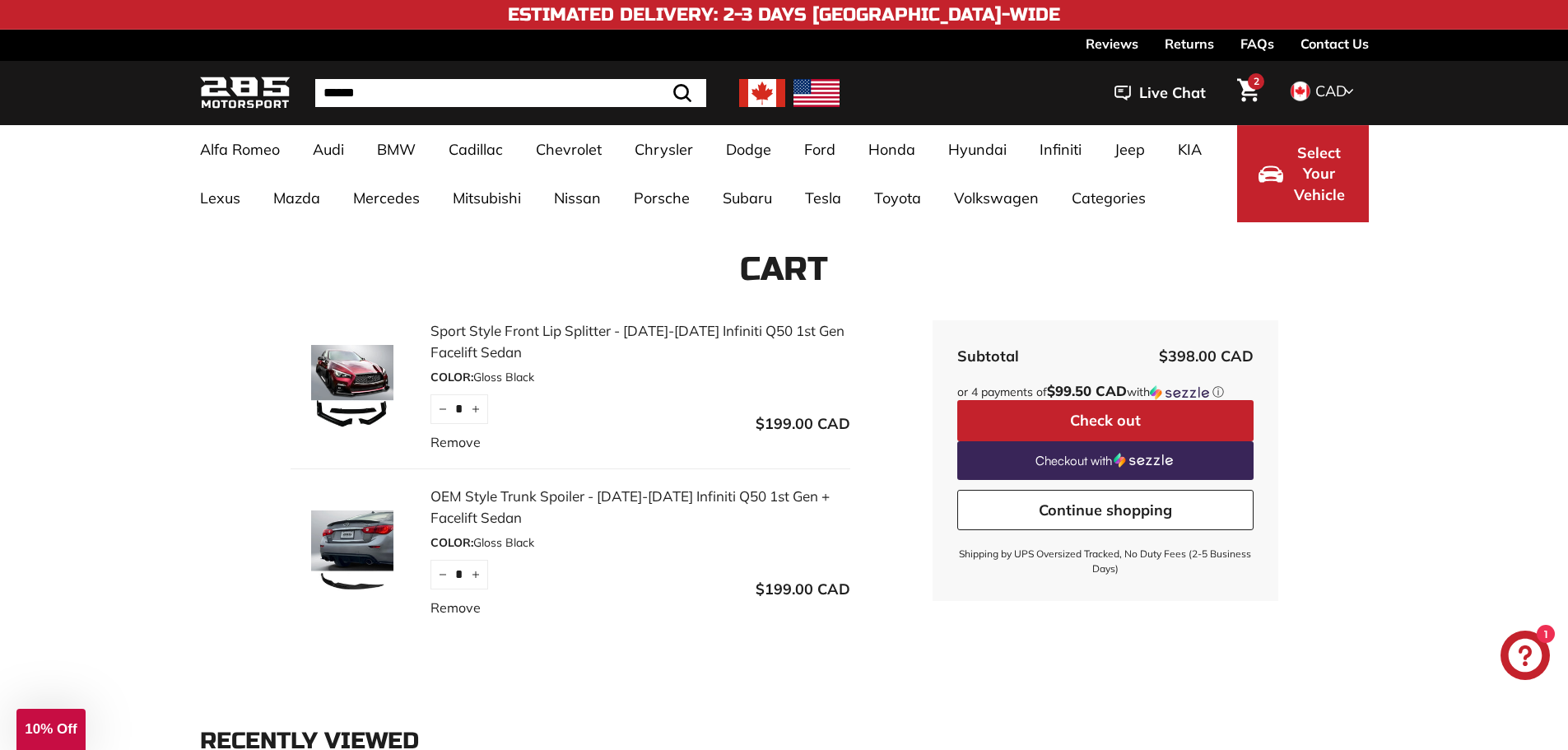
click at [1126, 429] on button "Check out" at bounding box center [1106, 421] width 297 height 41
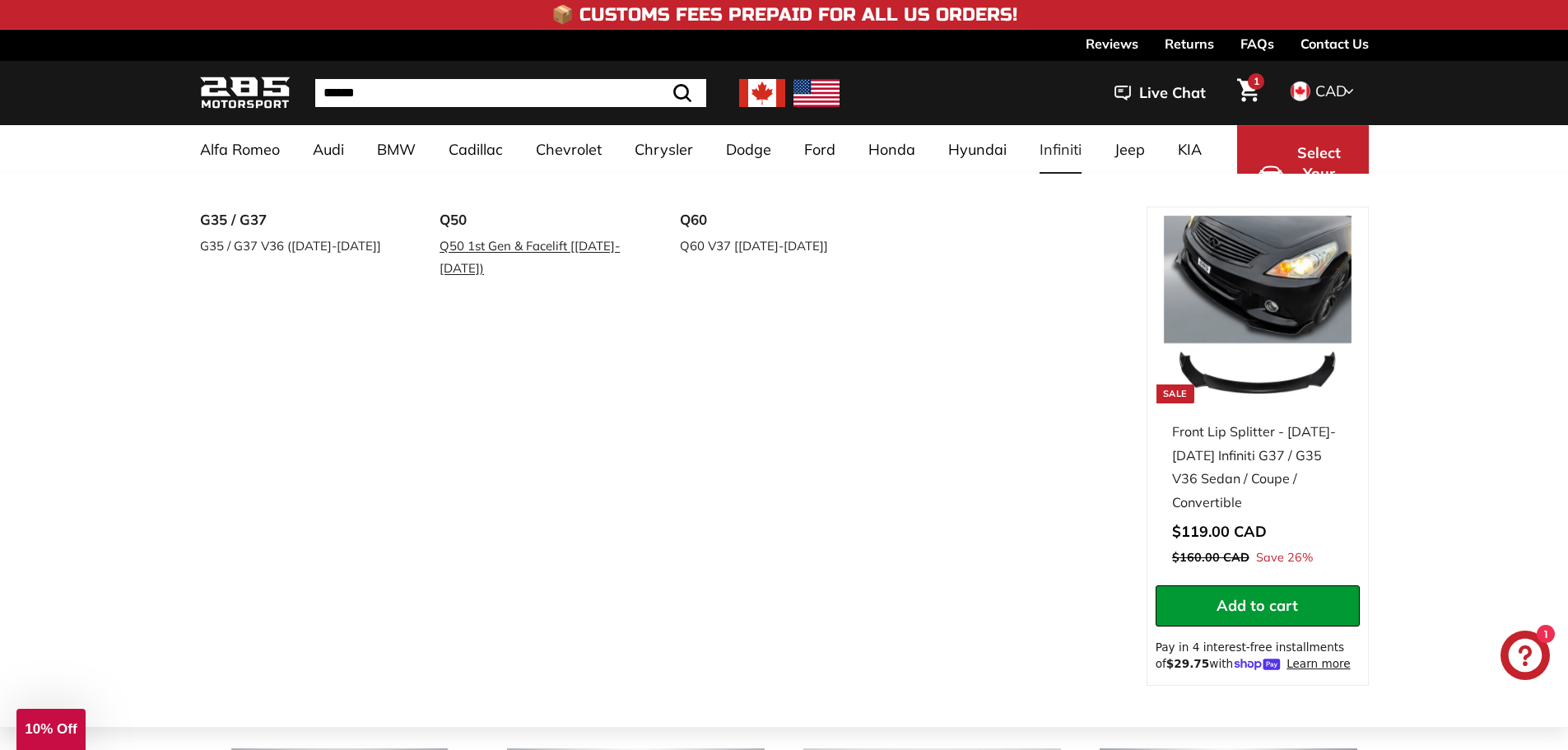
click at [521, 245] on link "Q50 1st Gen & Facelift [2014-2024)" at bounding box center [537, 257] width 195 height 46
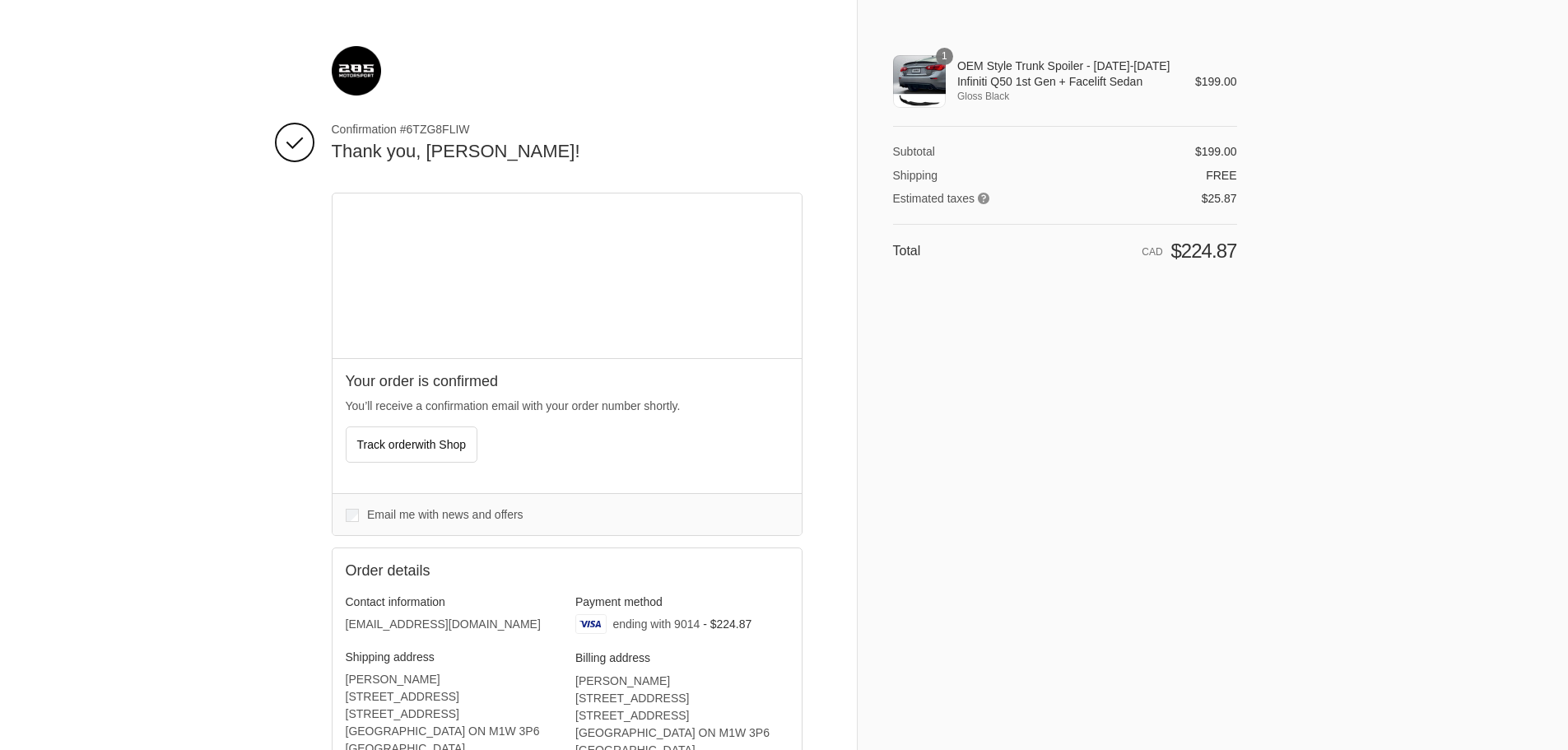
click at [938, 73] on div "1" at bounding box center [920, 81] width 52 height 52
click at [925, 78] on div "1" at bounding box center [920, 81] width 52 height 52
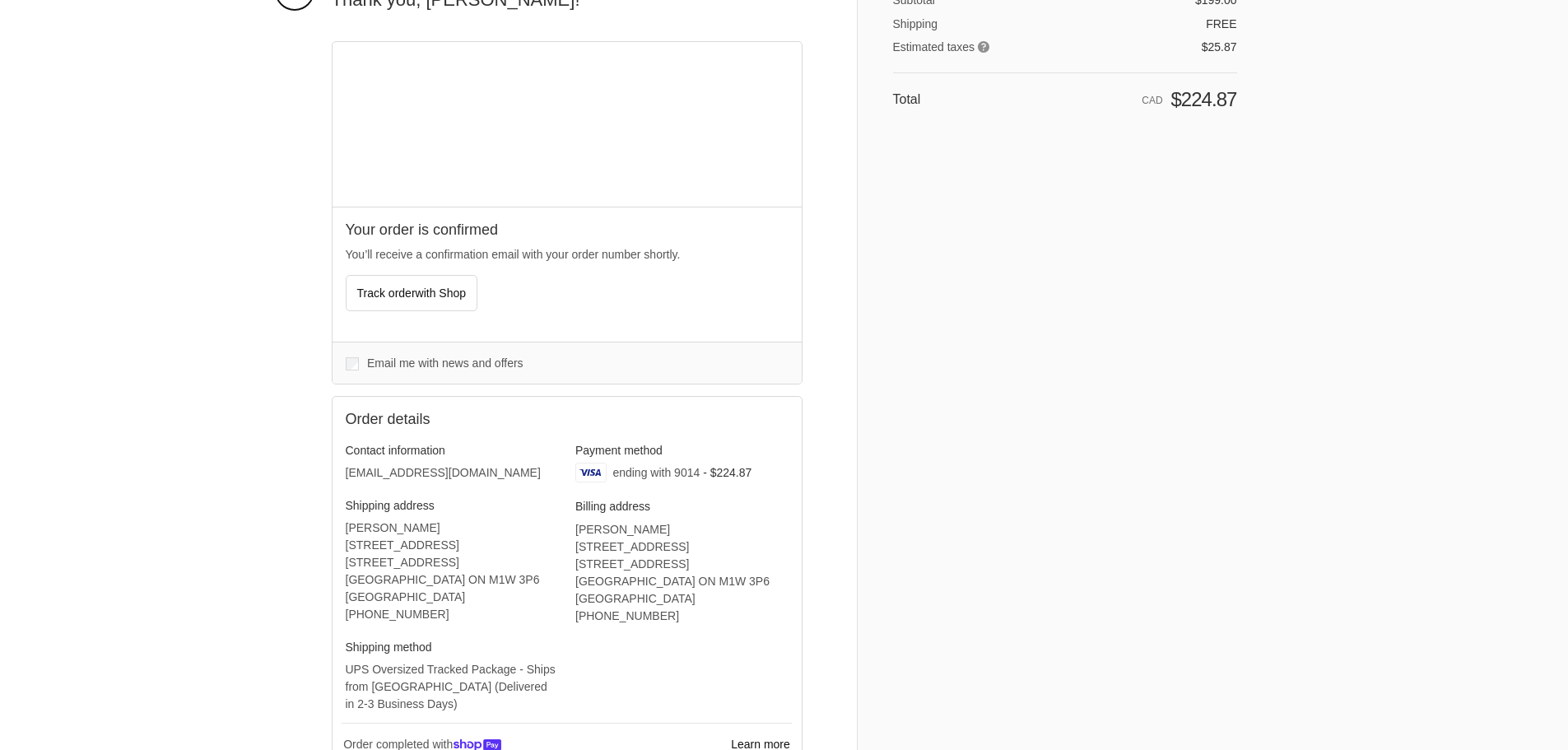
scroll to position [323, 0]
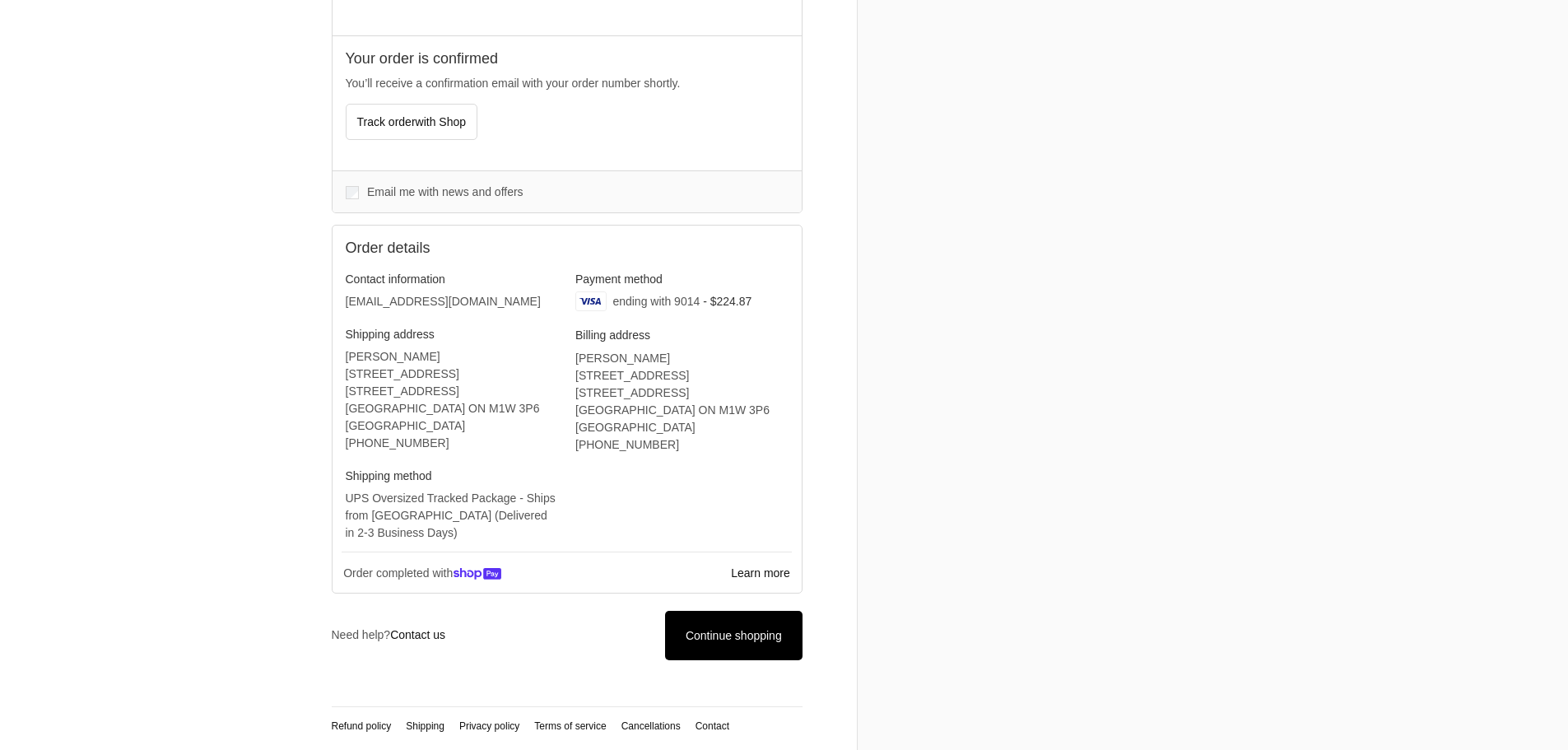
click at [722, 630] on span "Continue shopping" at bounding box center [734, 636] width 96 height 13
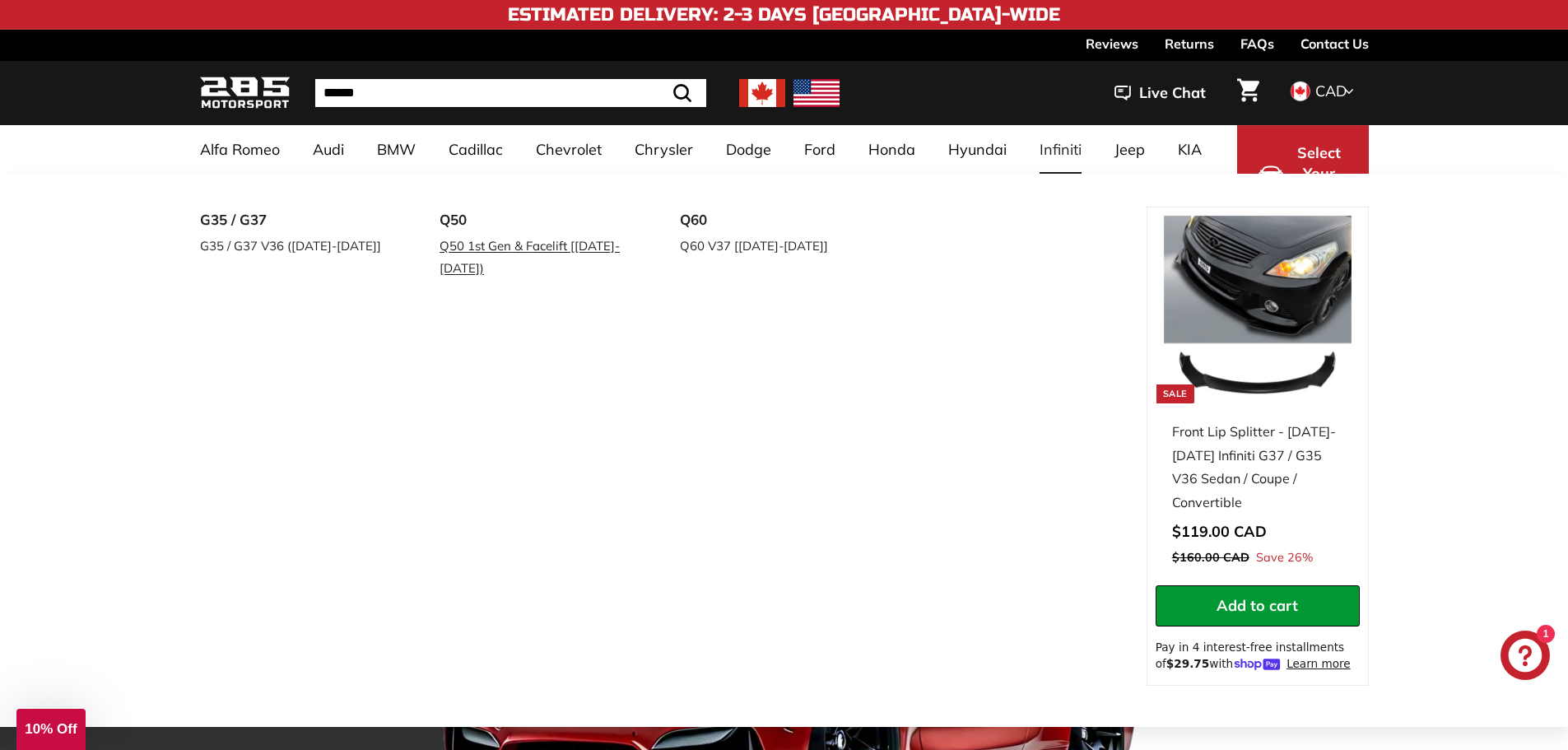
click at [507, 252] on link "Q50 1st Gen & Facelift [[DATE]-[DATE])" at bounding box center [537, 257] width 195 height 46
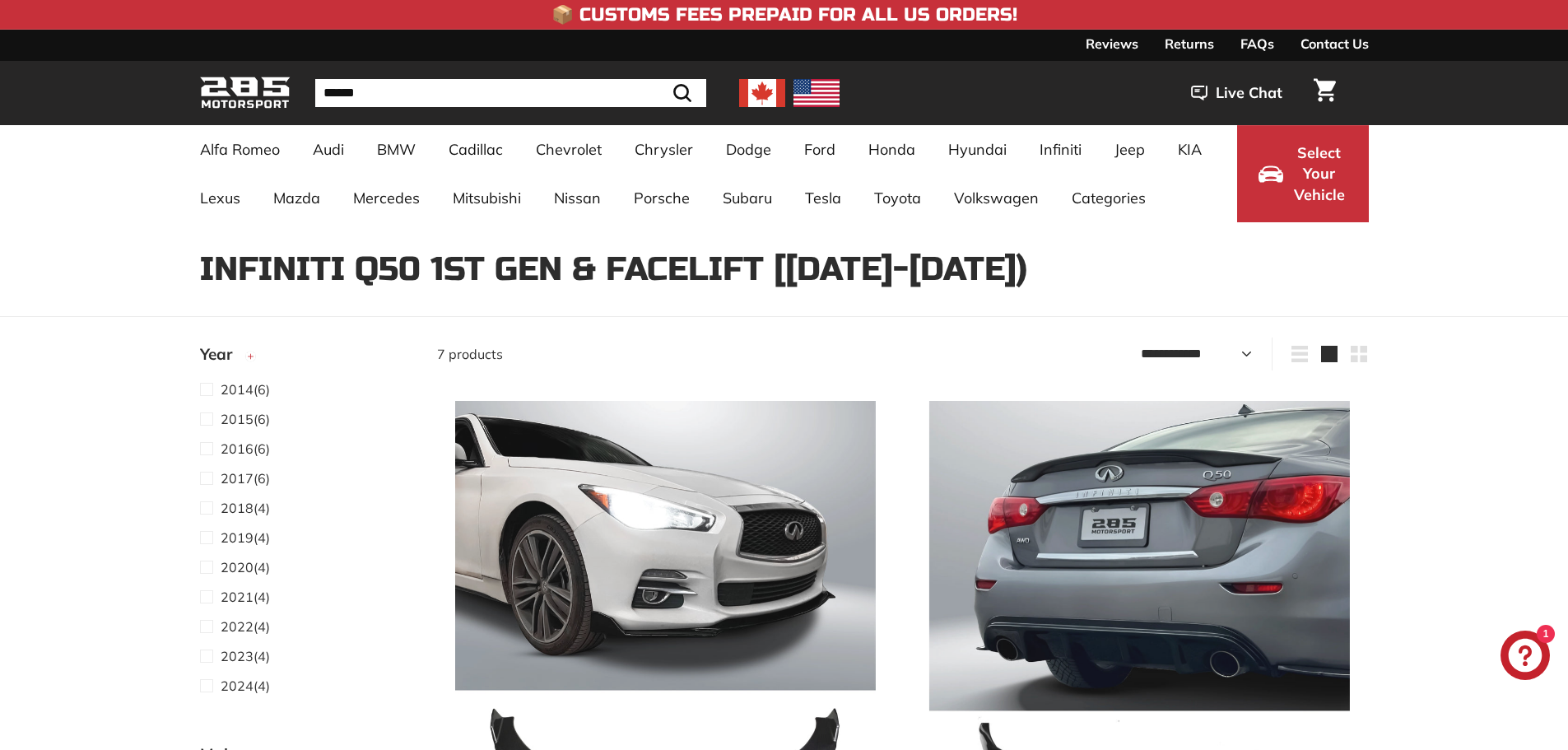
select select "**********"
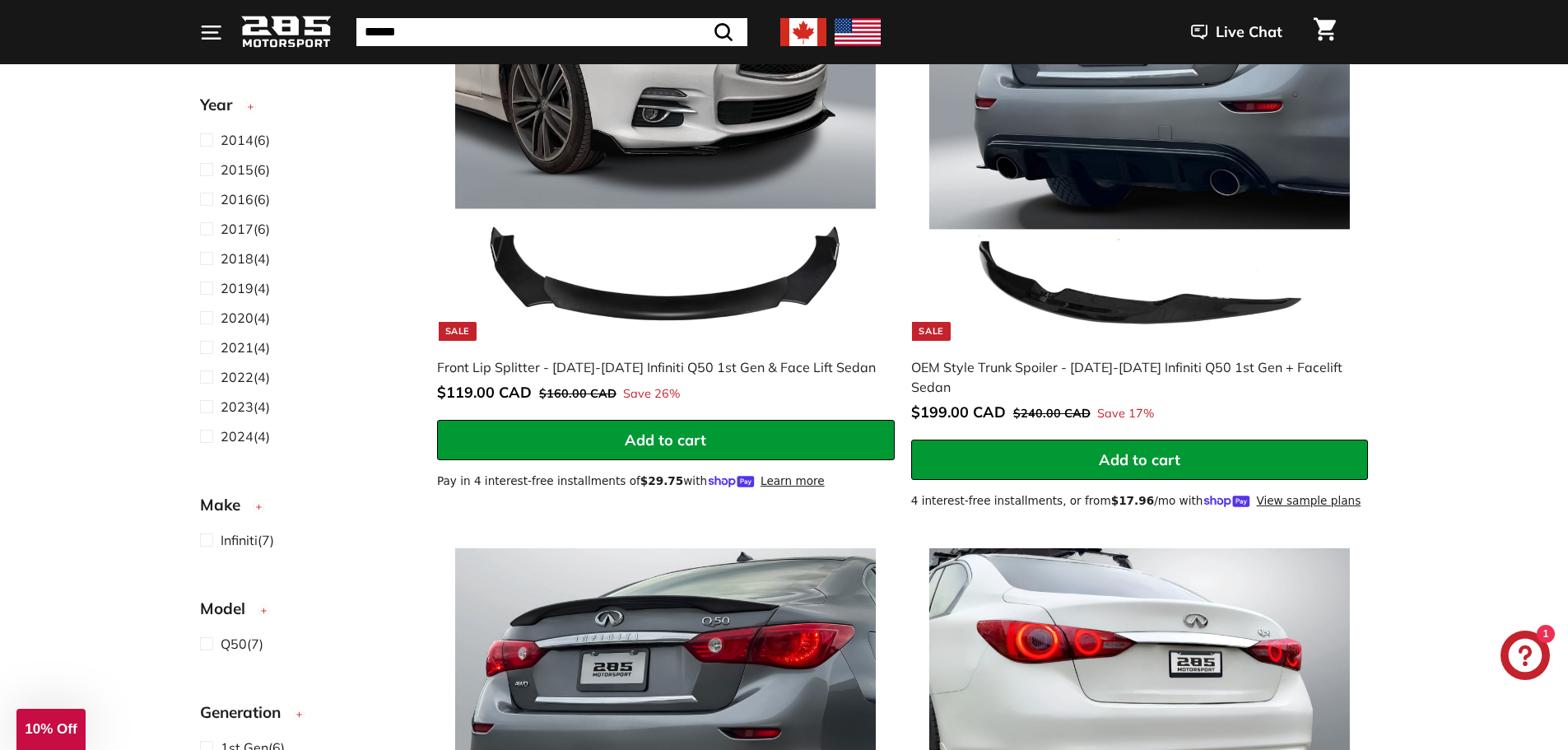
scroll to position [165, 0]
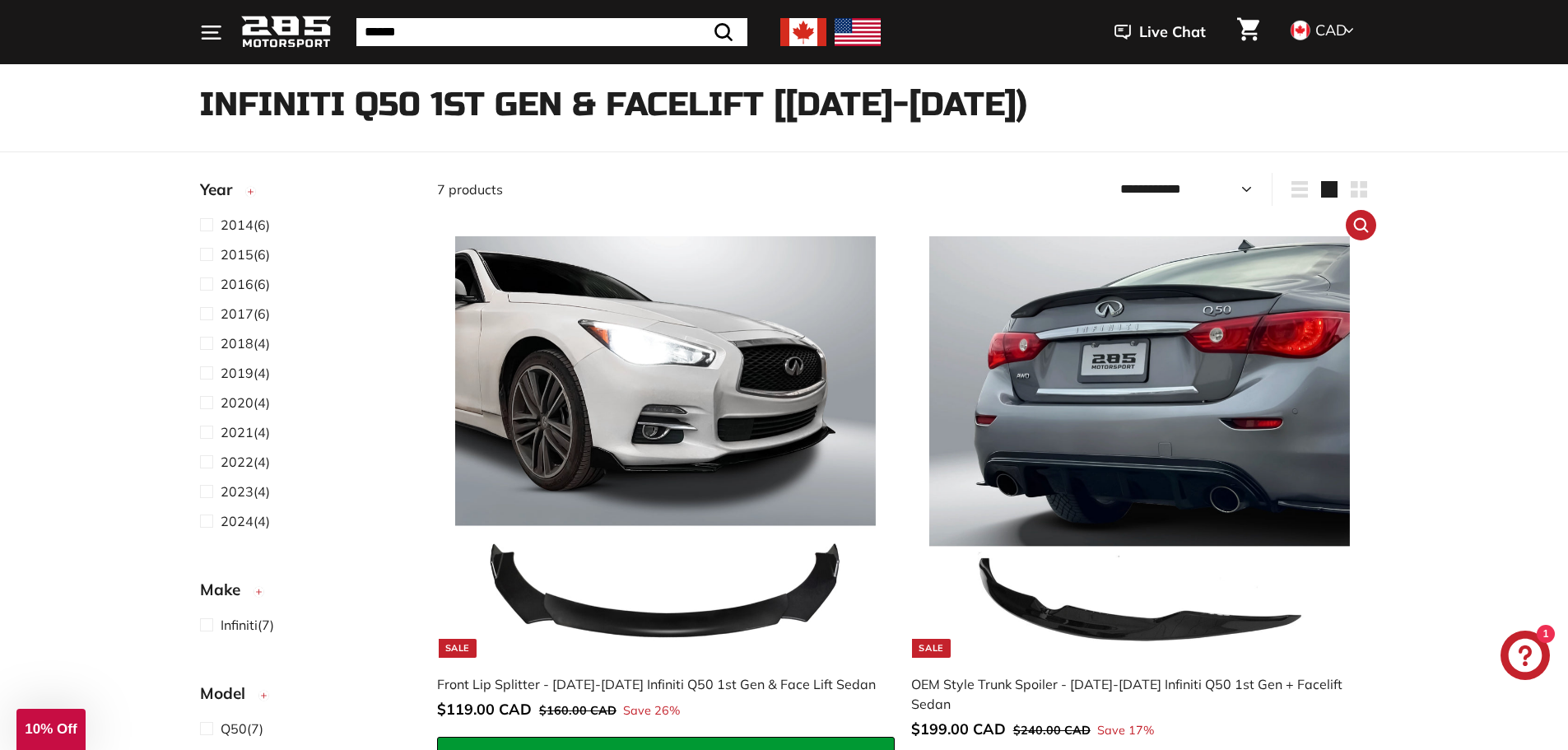
click at [1113, 438] on img at bounding box center [1140, 447] width 421 height 421
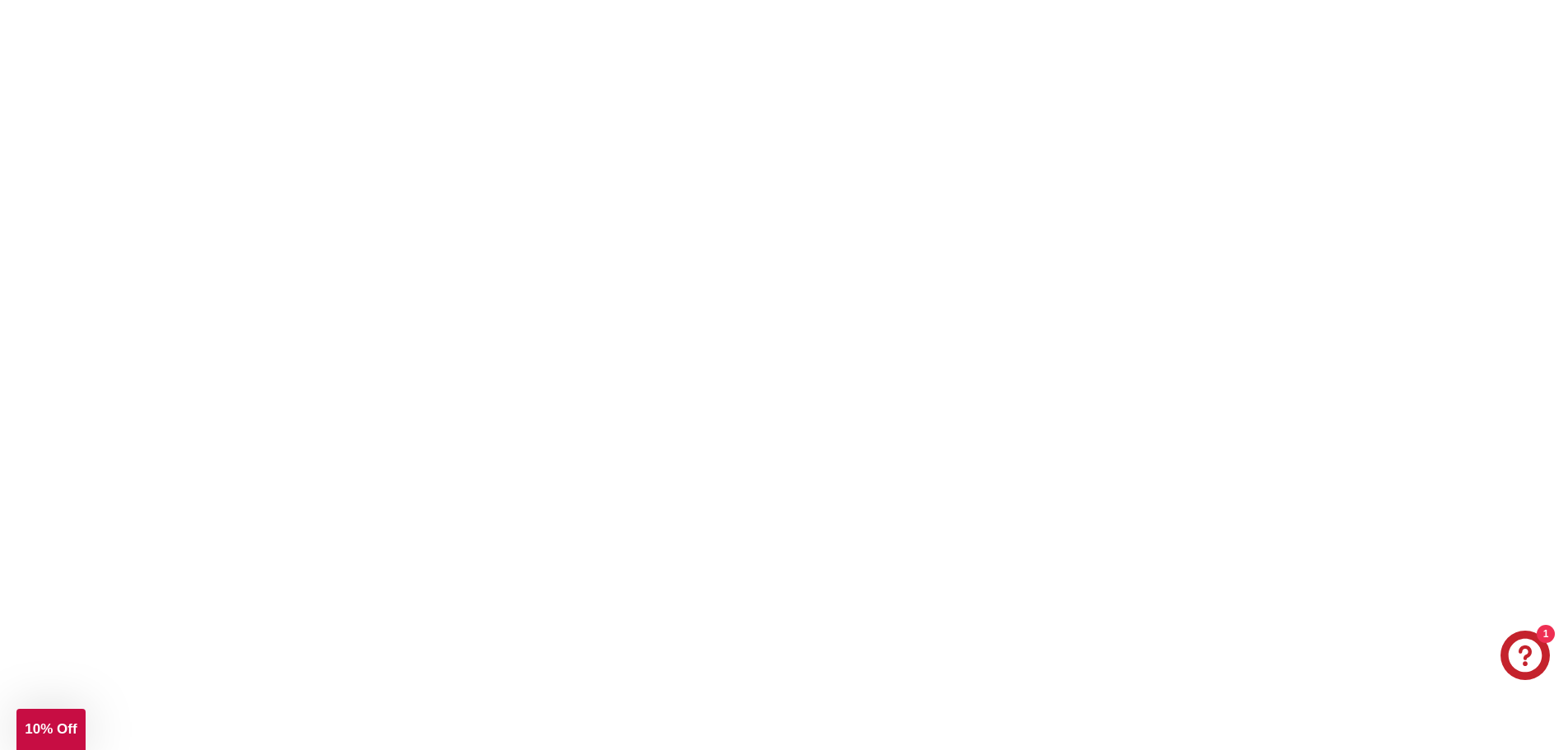
scroll to position [247, 0]
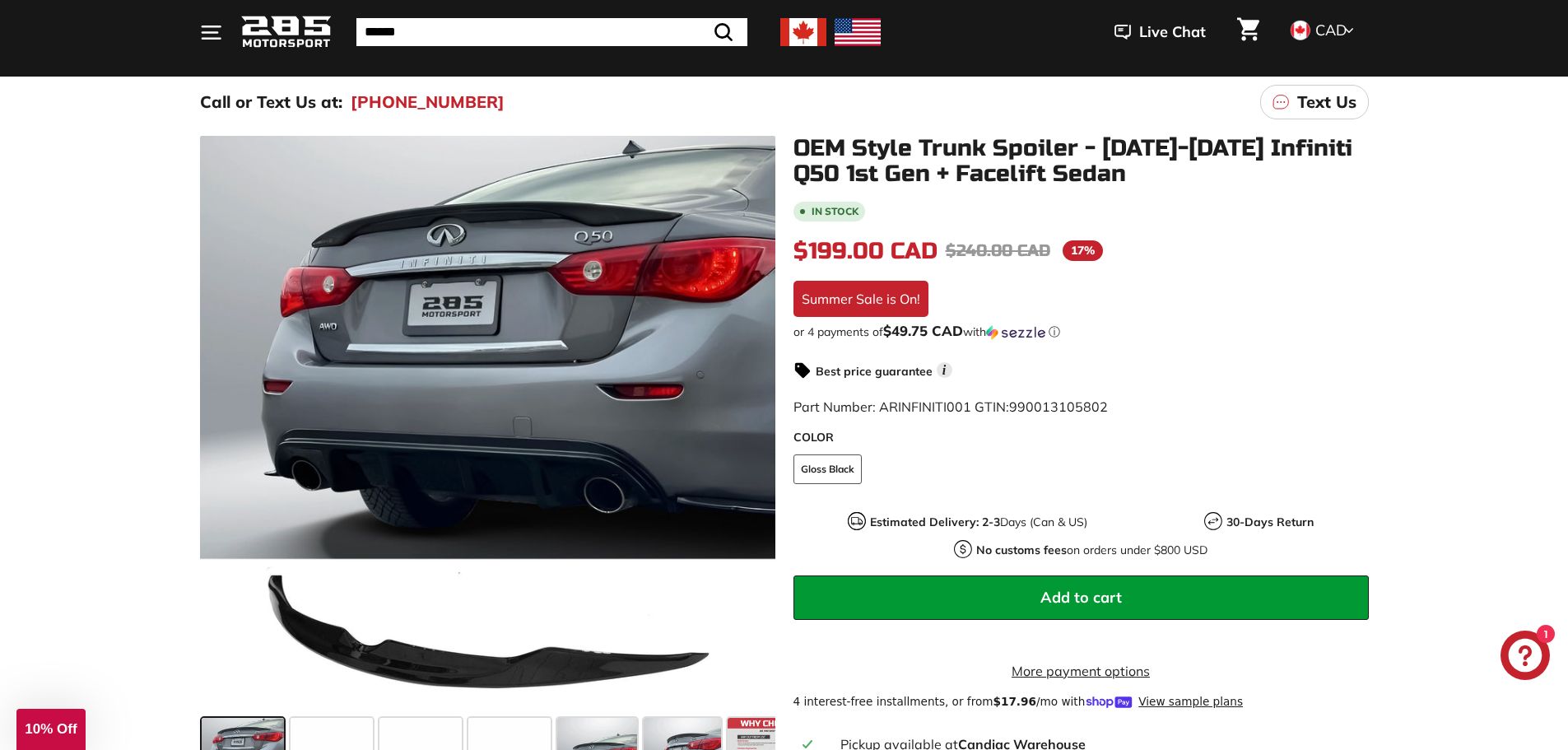
scroll to position [165, 0]
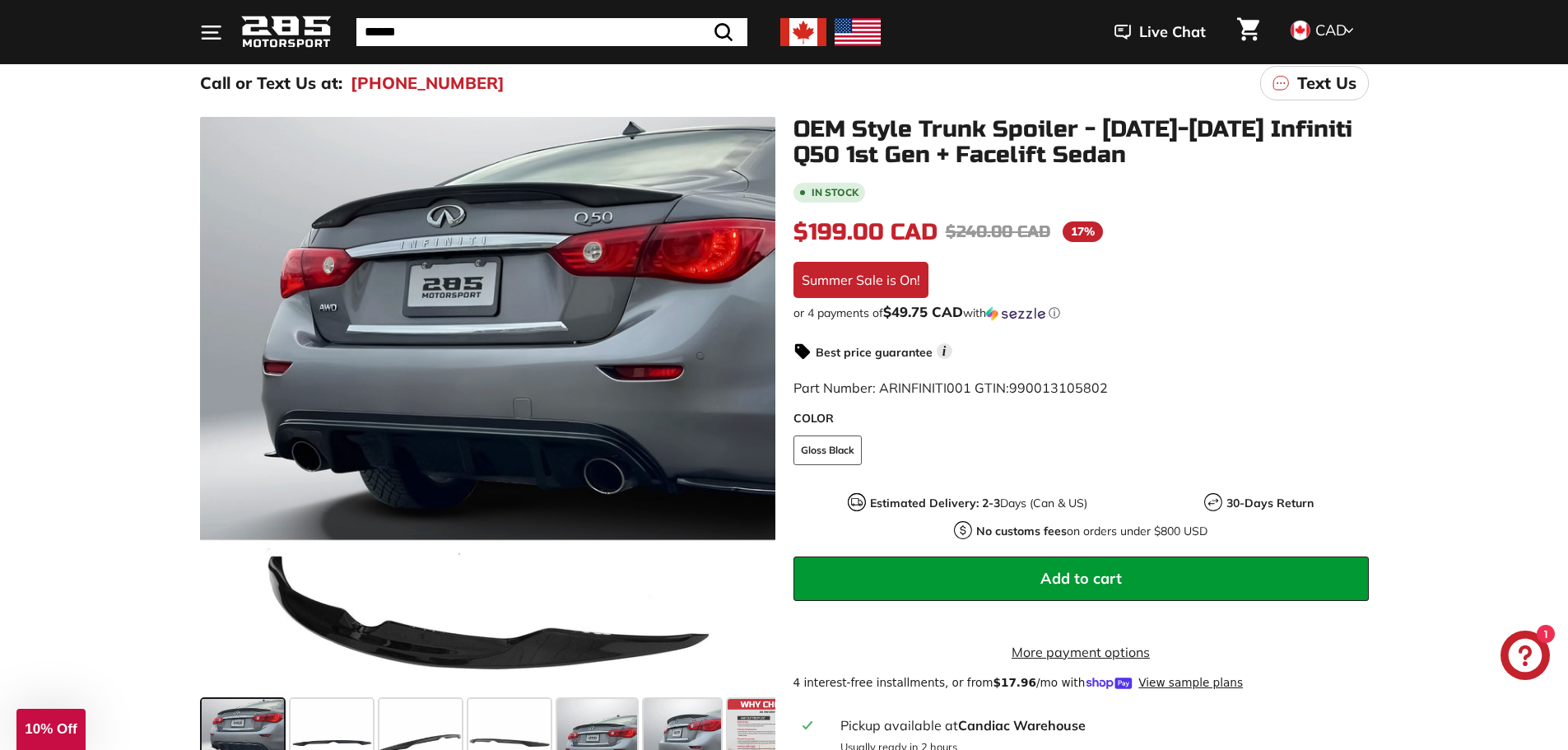
click at [68, 727] on span "10% Off" at bounding box center [50, 729] width 51 height 16
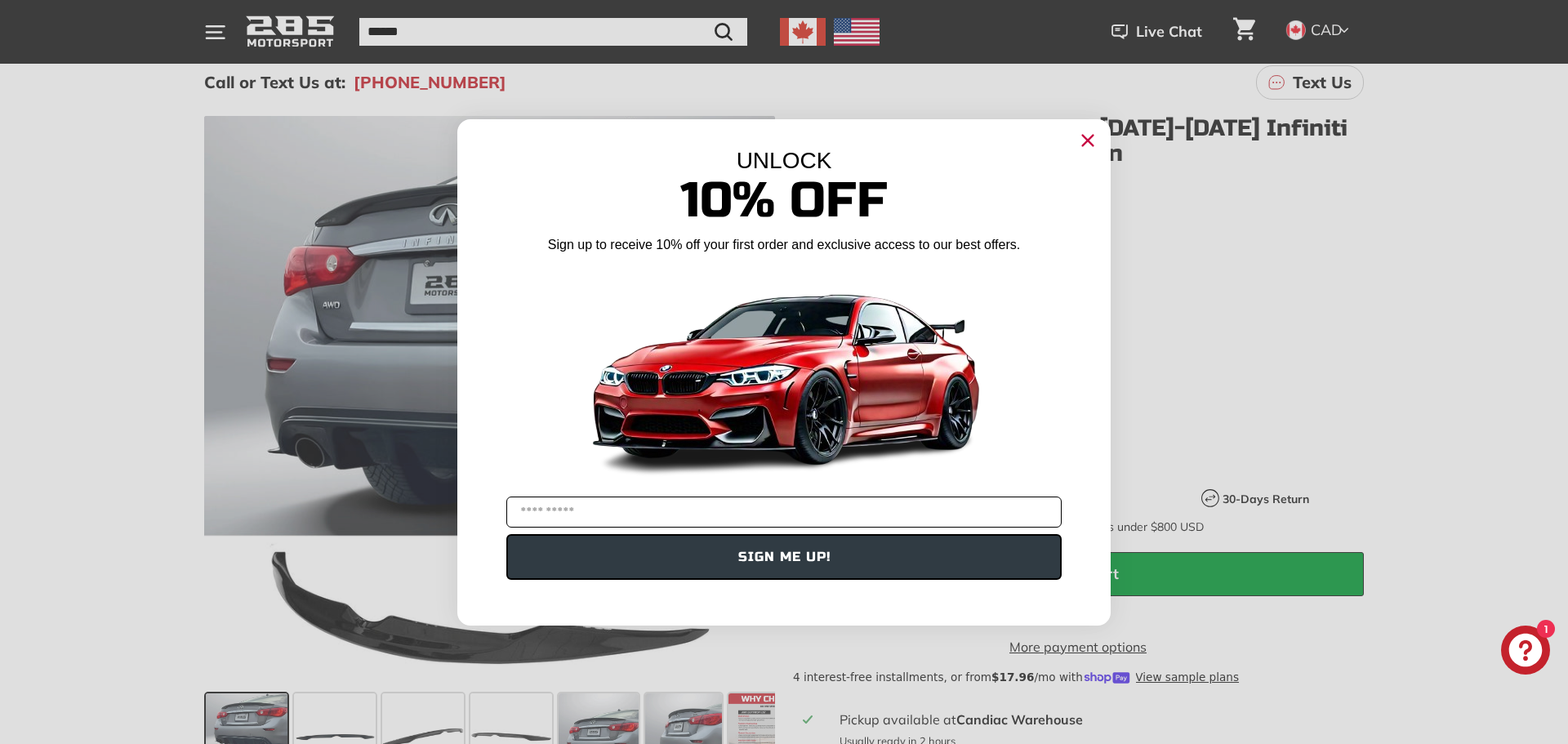
click at [587, 516] on input "YOUR EMAIL" at bounding box center [784, 513] width 556 height 31
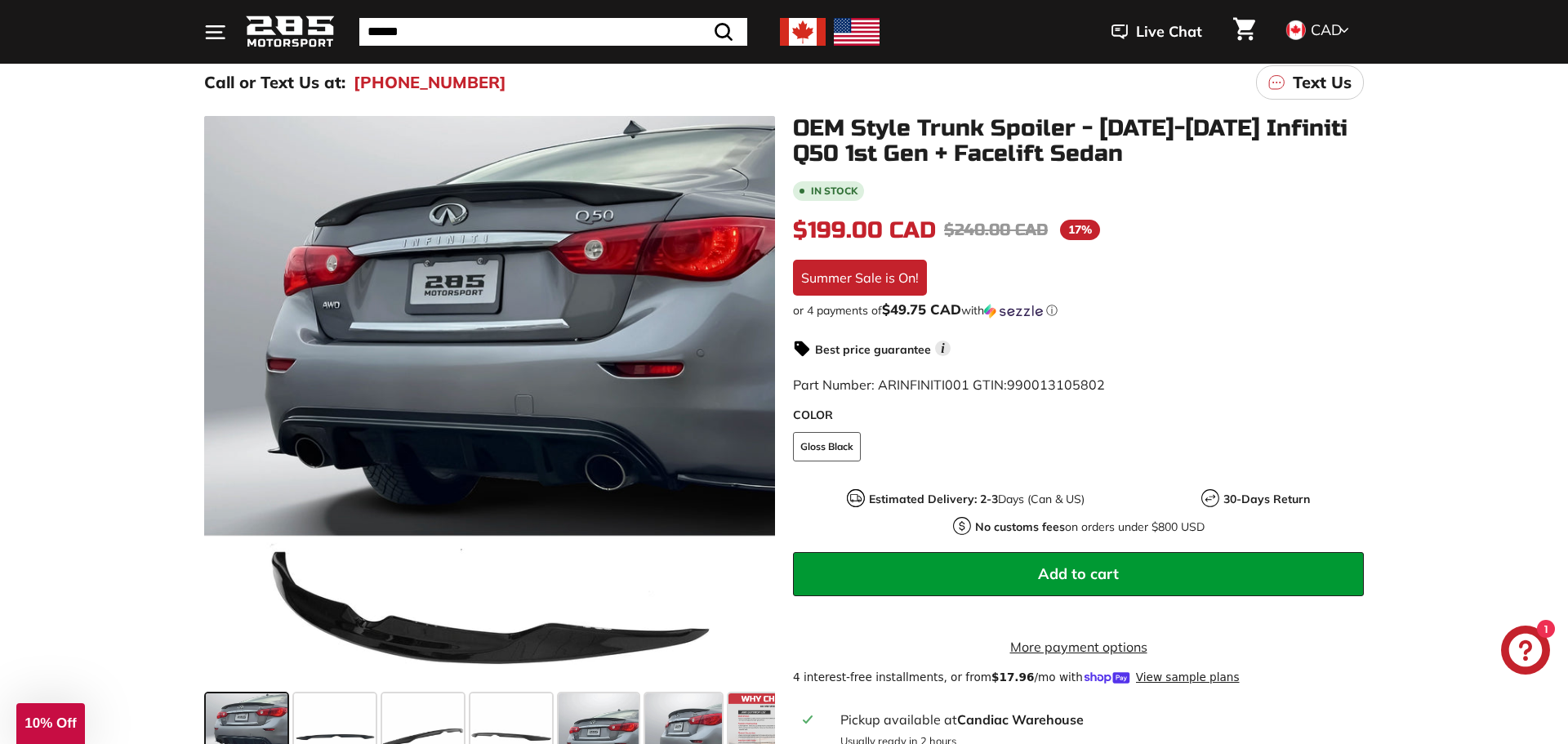
click at [1365, 385] on div "Close dialog UNLOCK 10% Off Sign up to receive 10% off your first order and exc…" at bounding box center [784, 372] width 1568 height 744
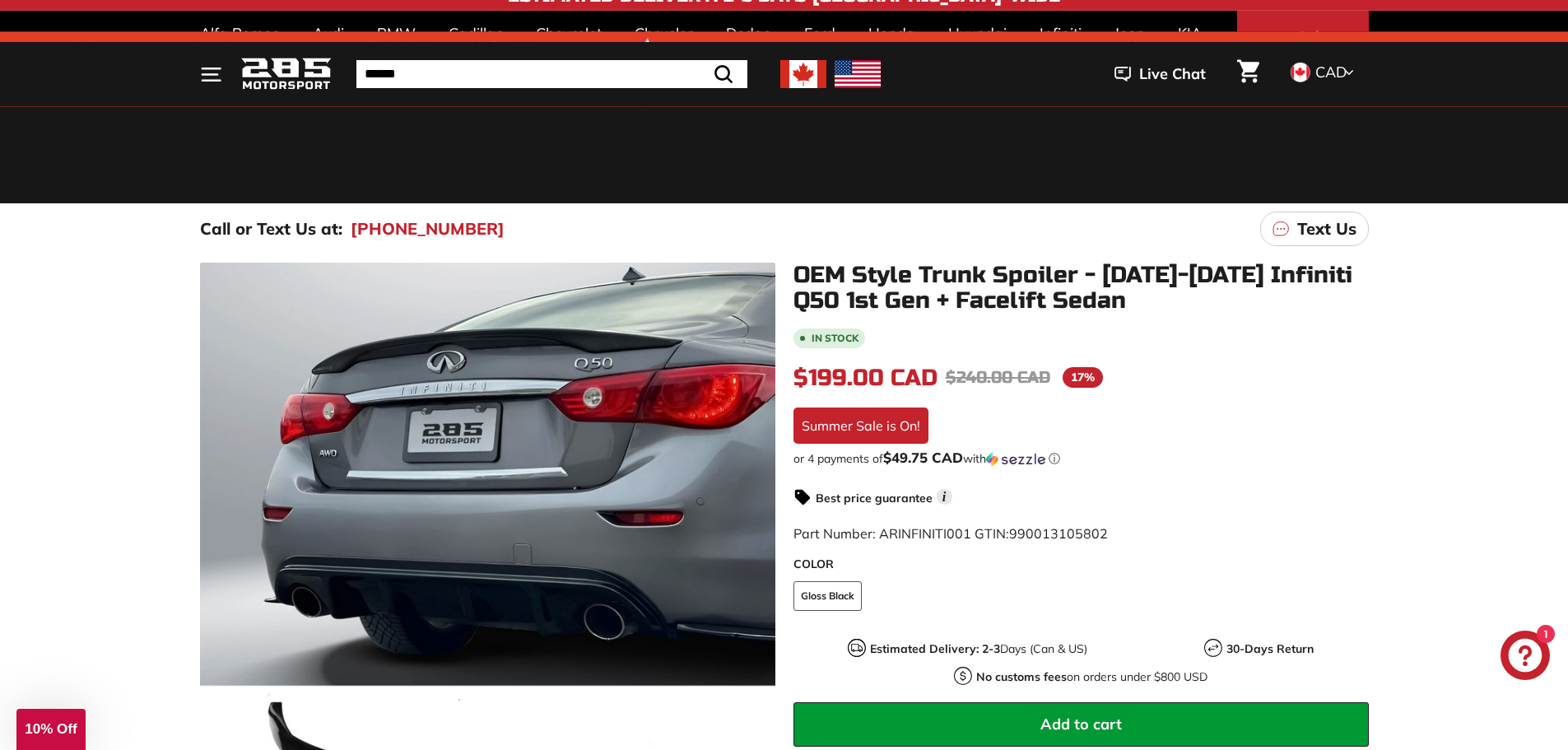
scroll to position [0, 0]
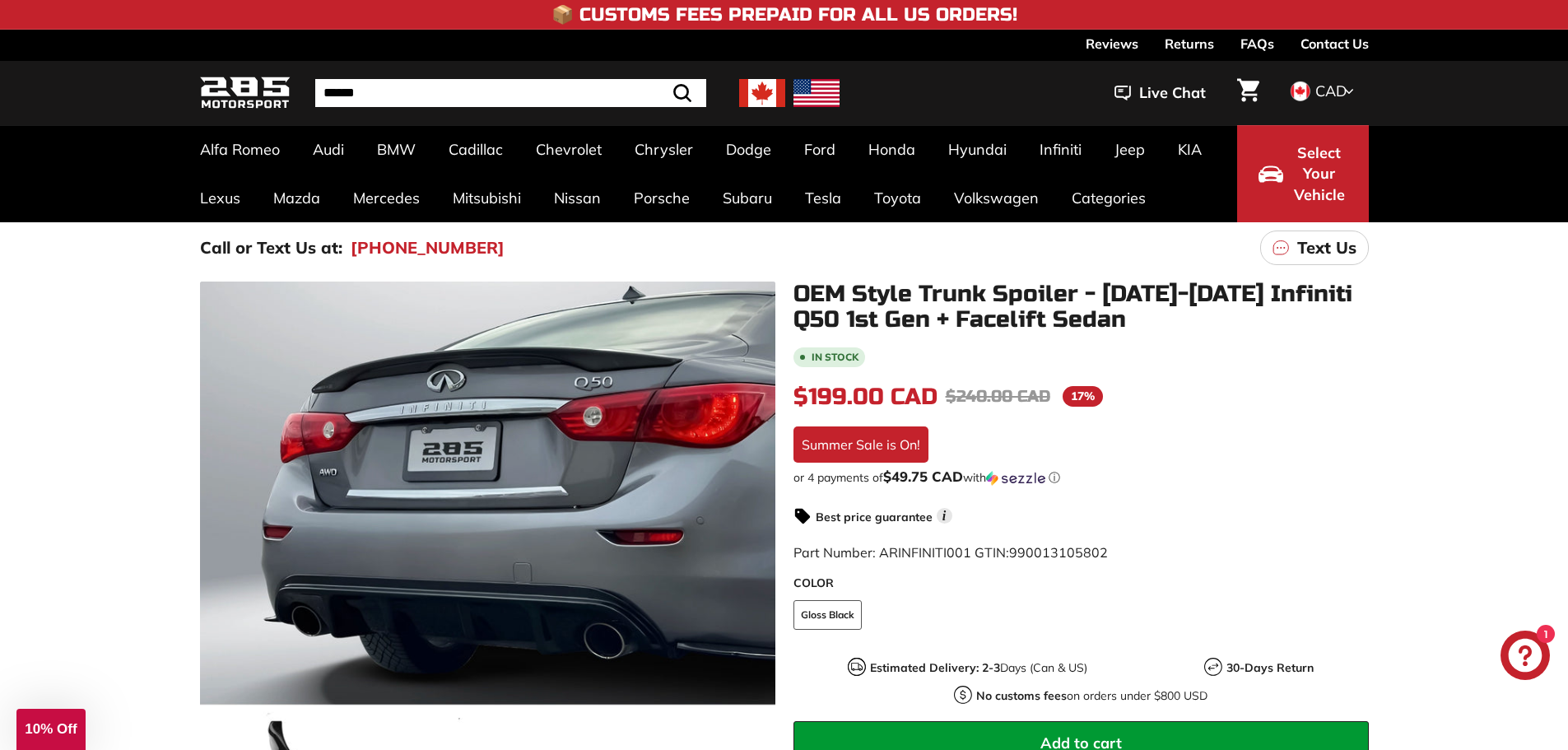
click at [270, 85] on img at bounding box center [245, 93] width 91 height 38
